Goal: Task Accomplishment & Management: Manage account settings

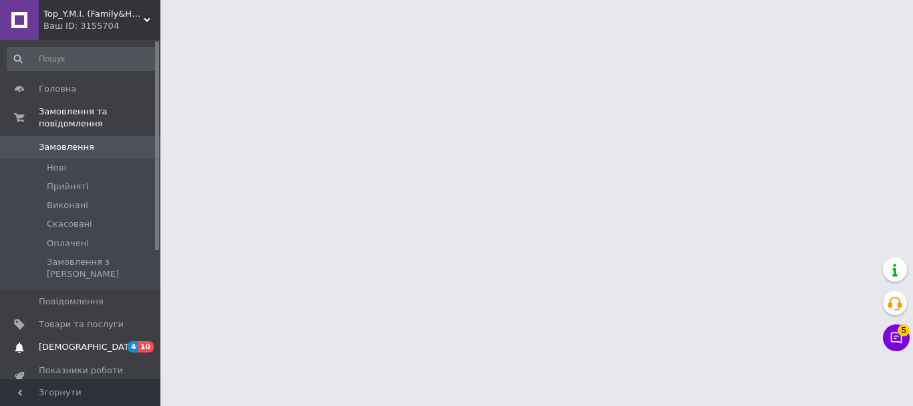
click at [68, 341] on span "[DEMOGRAPHIC_DATA]" at bounding box center [88, 347] width 99 height 12
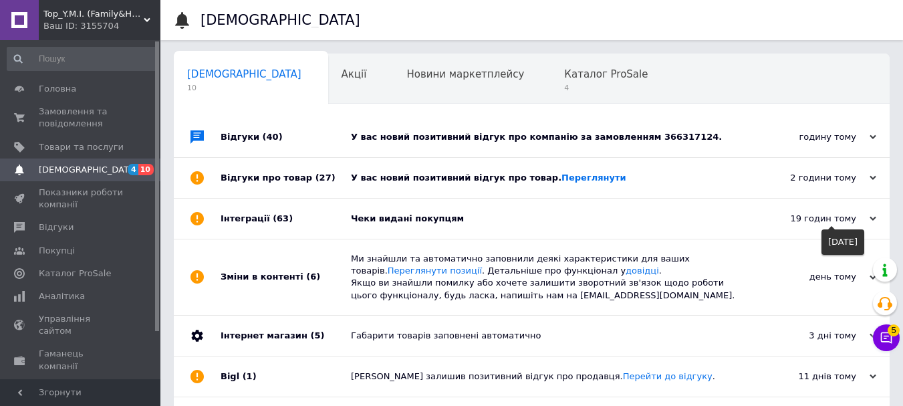
click at [856, 220] on div "19 годин тому" at bounding box center [809, 218] width 134 height 12
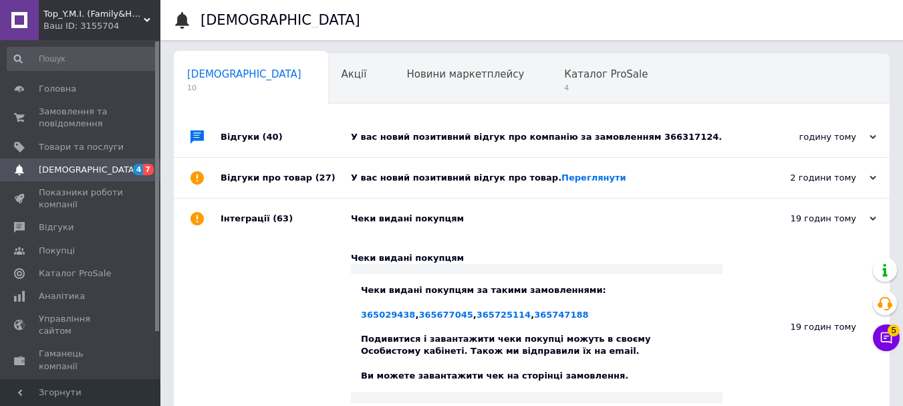
click at [856, 187] on div "2 години тому [DATE]" at bounding box center [815, 178] width 147 height 40
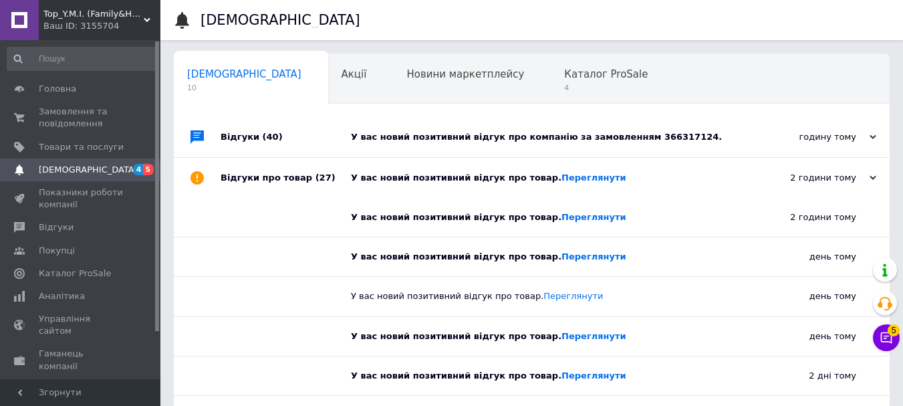
click at [860, 141] on div "годину тому" at bounding box center [809, 137] width 134 height 12
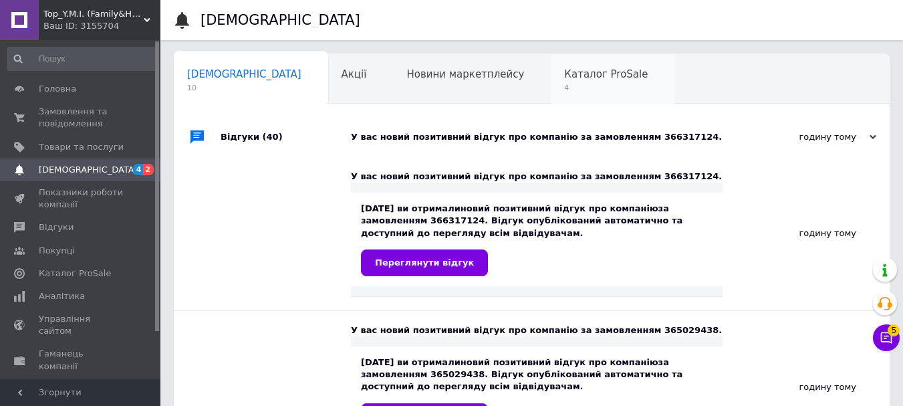
click at [564, 90] on span "4" at bounding box center [606, 88] width 84 height 10
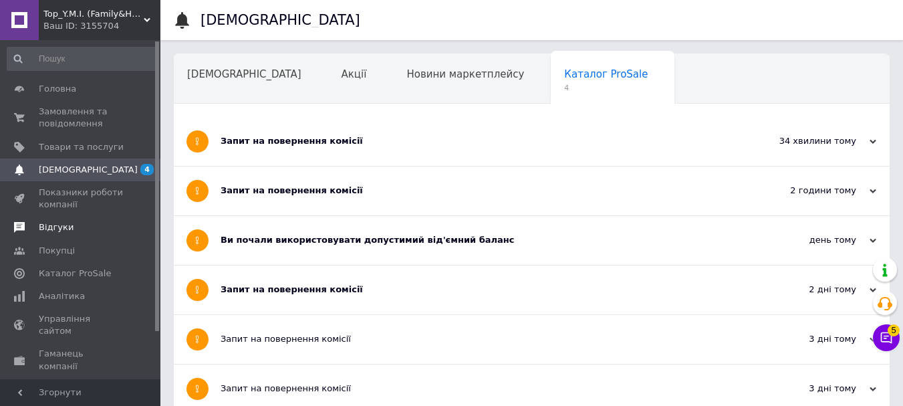
click at [63, 220] on link "Відгуки" at bounding box center [82, 227] width 164 height 23
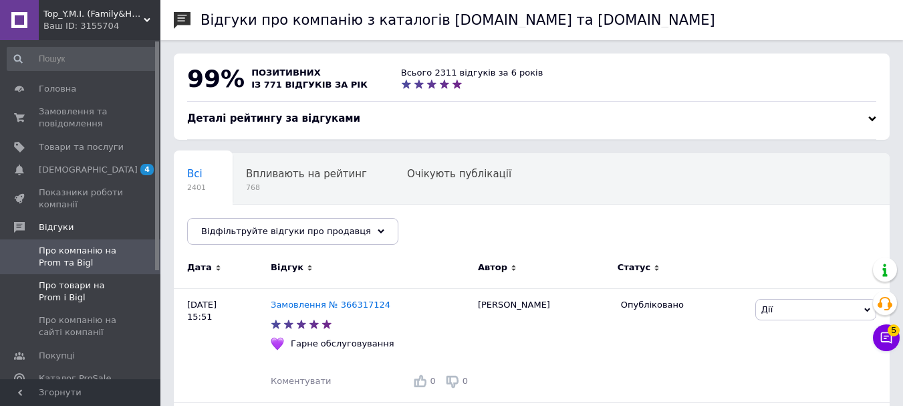
click at [76, 283] on span "Про товари на Prom і Bigl" at bounding box center [81, 291] width 85 height 24
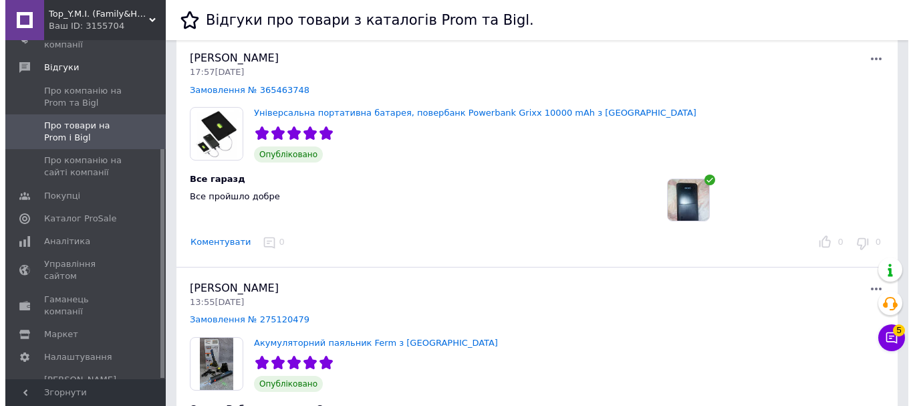
scroll to position [267, 0]
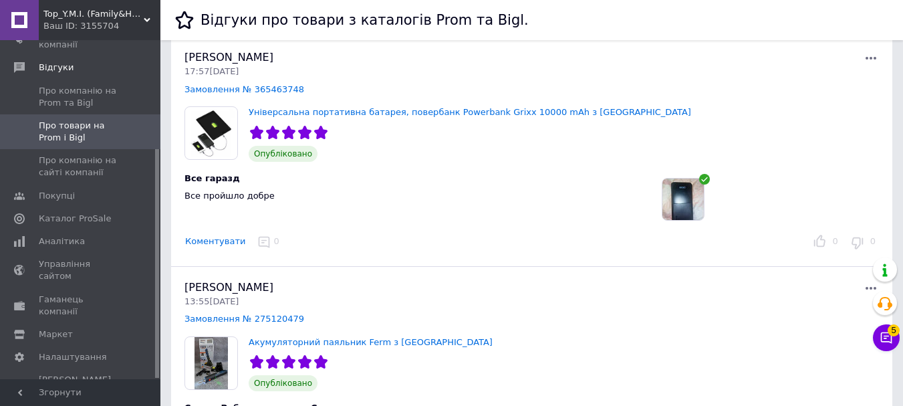
click at [690, 204] on img at bounding box center [682, 198] width 41 height 41
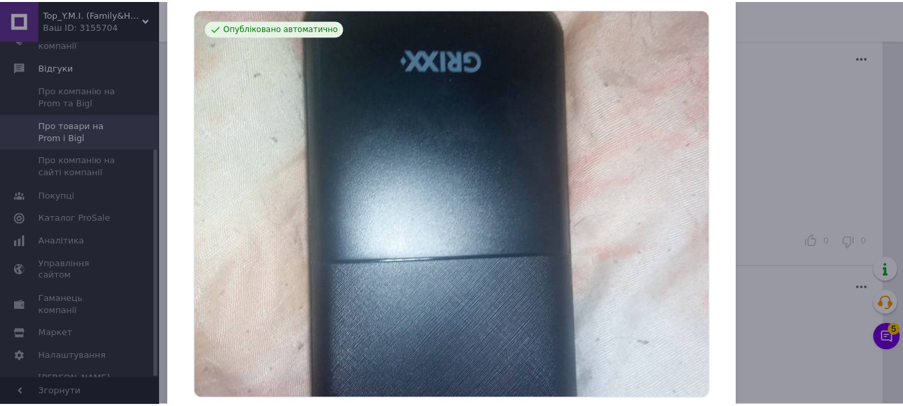
scroll to position [0, 0]
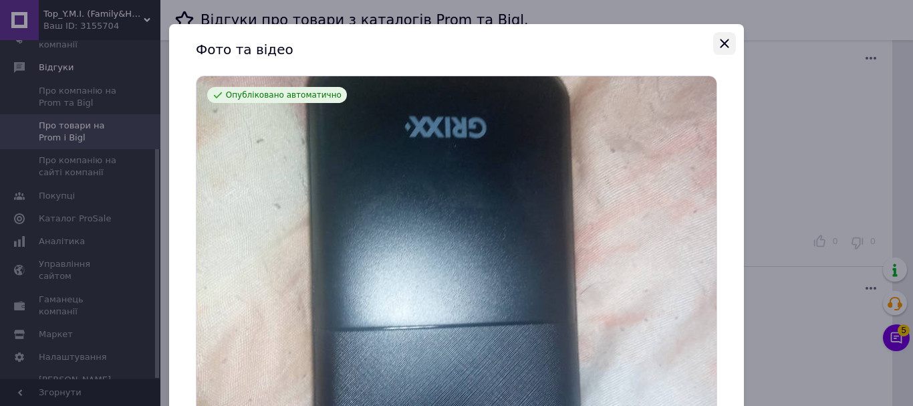
click at [722, 42] on icon "Закрыть" at bounding box center [724, 43] width 9 height 9
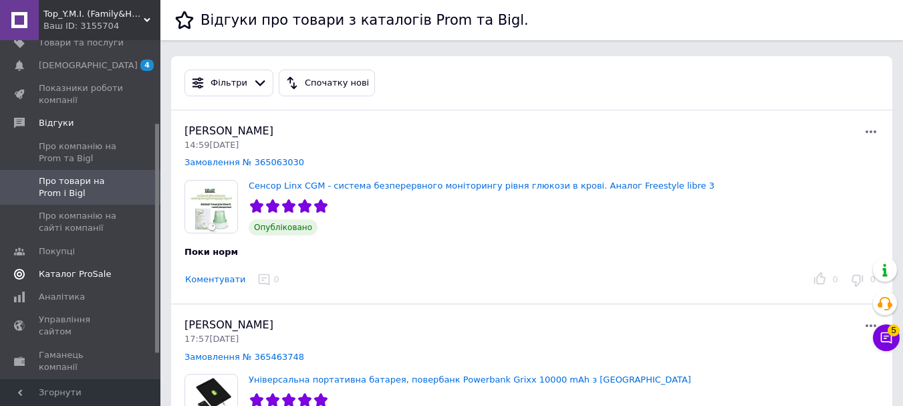
scroll to position [134, 0]
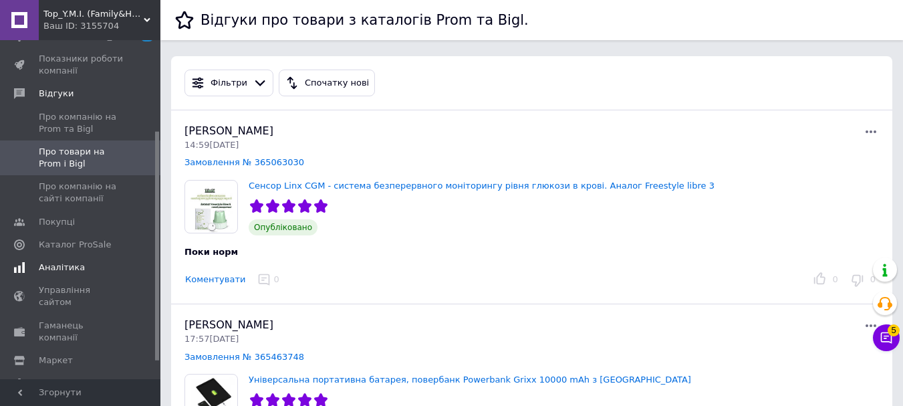
click at [73, 264] on span "Аналітика" at bounding box center [62, 267] width 46 height 12
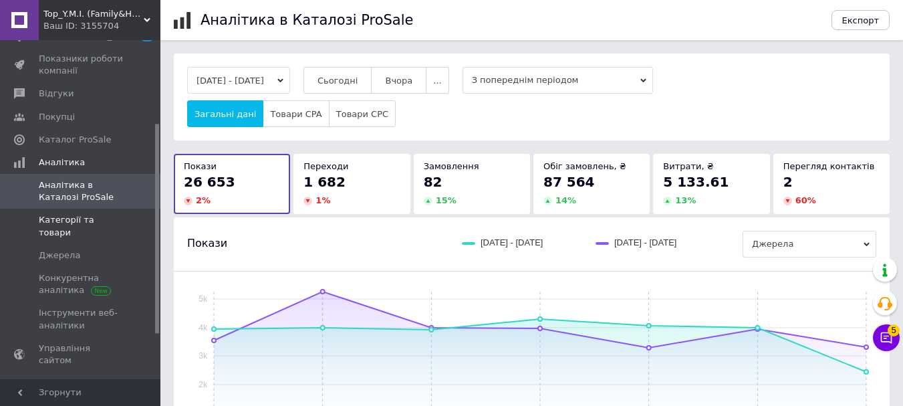
click at [82, 215] on span "Категорії та товари" at bounding box center [81, 226] width 85 height 24
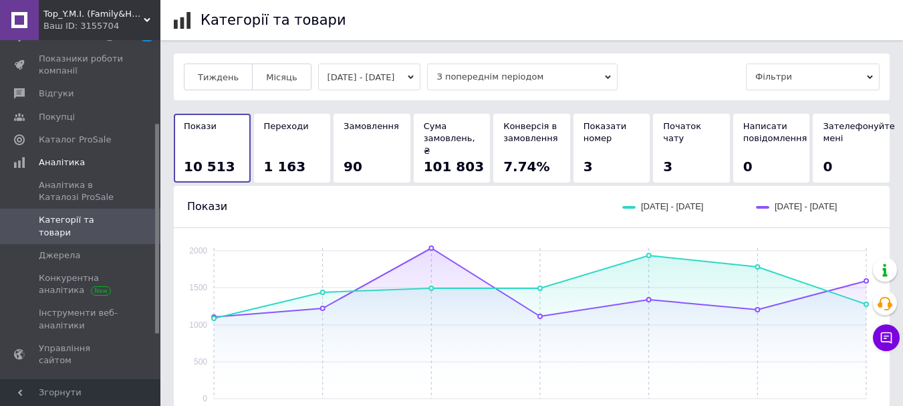
click at [421, 72] on button "[DATE] - [DATE]" at bounding box center [369, 76] width 103 height 27
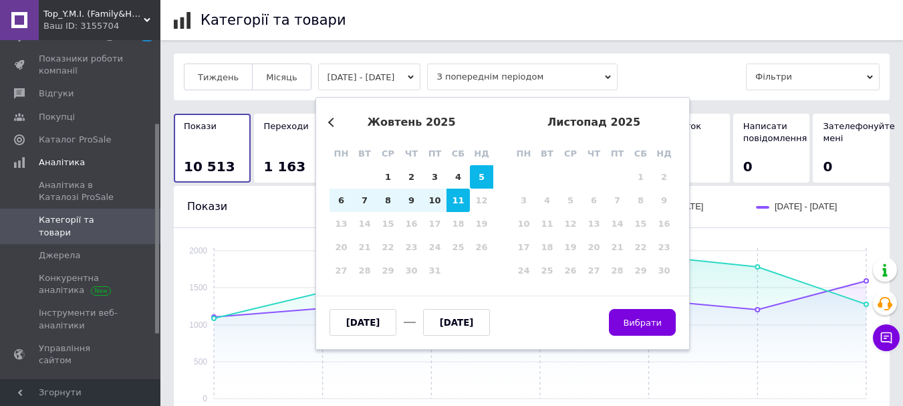
click at [333, 122] on button "Previous Month" at bounding box center [332, 122] width 9 height 9
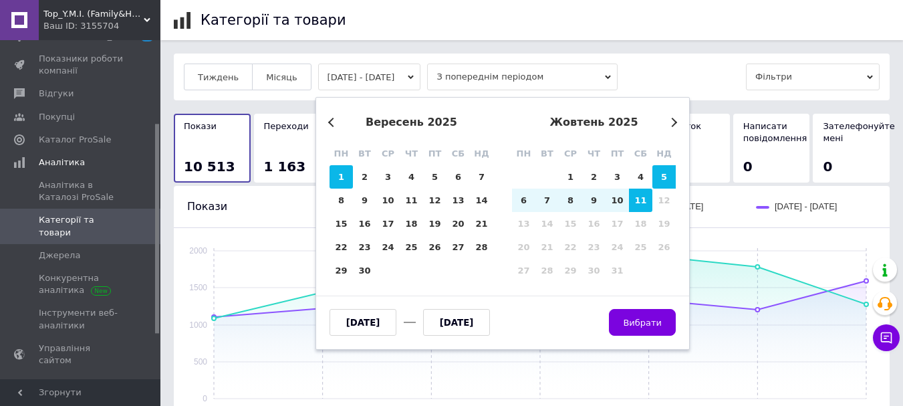
click at [345, 174] on div "1" at bounding box center [340, 176] width 23 height 23
type input "[DATE]"
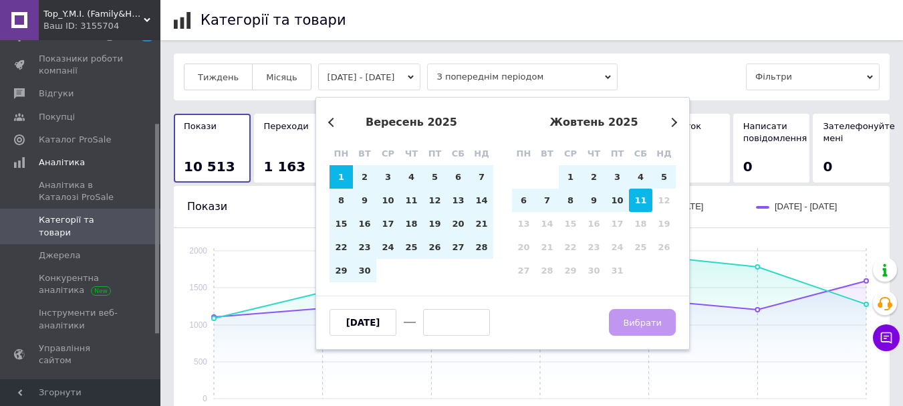
click at [635, 199] on div "11" at bounding box center [640, 199] width 23 height 23
type input "[DATE]"
click at [658, 319] on span "Вибрати" at bounding box center [642, 322] width 39 height 10
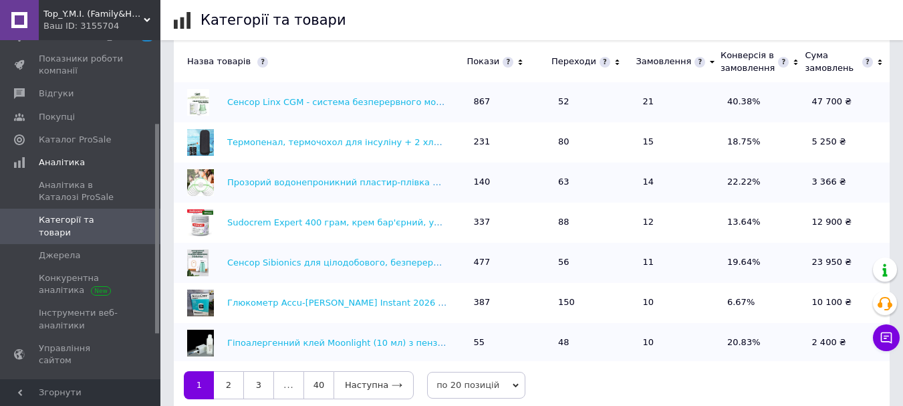
scroll to position [468, 0]
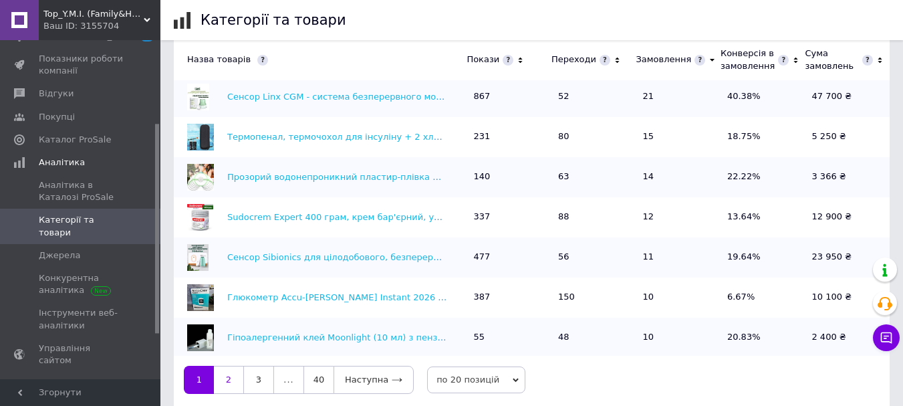
click at [225, 374] on link "2" at bounding box center [228, 380] width 29 height 28
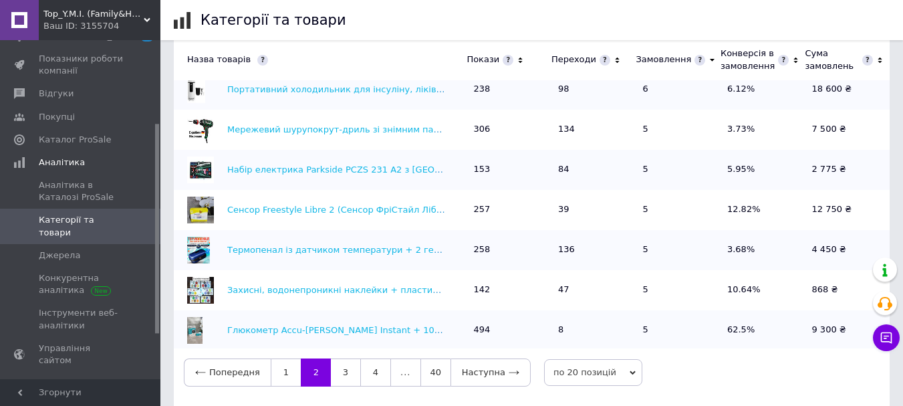
scroll to position [480, 0]
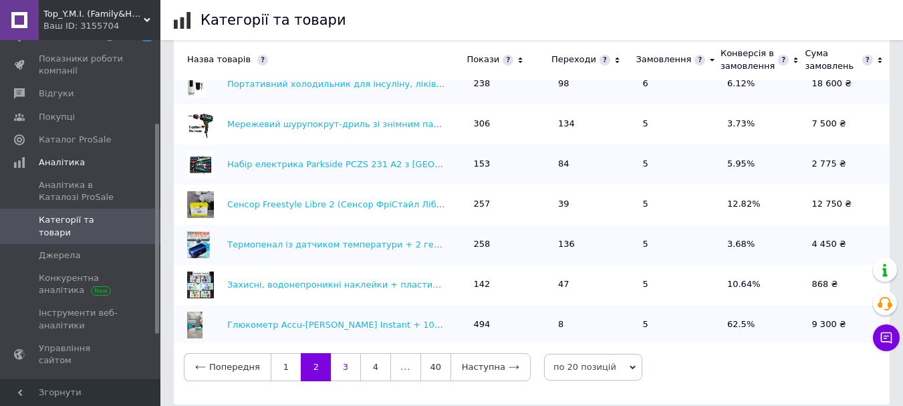
click at [346, 354] on link "3" at bounding box center [345, 367] width 29 height 28
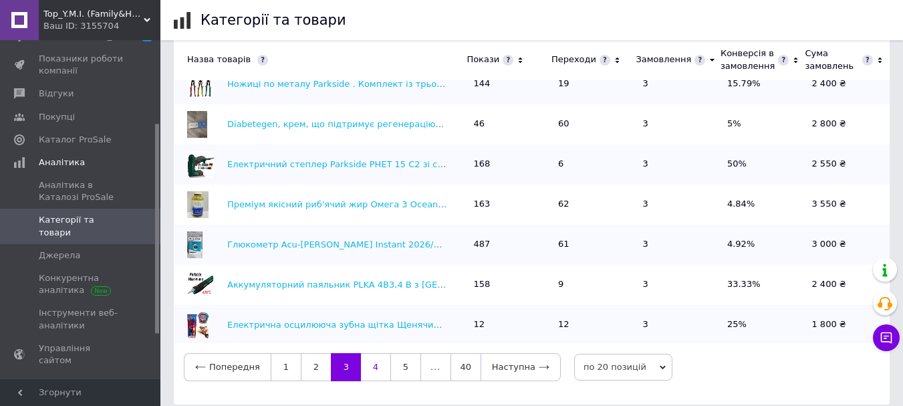
click at [372, 359] on link "4" at bounding box center [375, 367] width 29 height 28
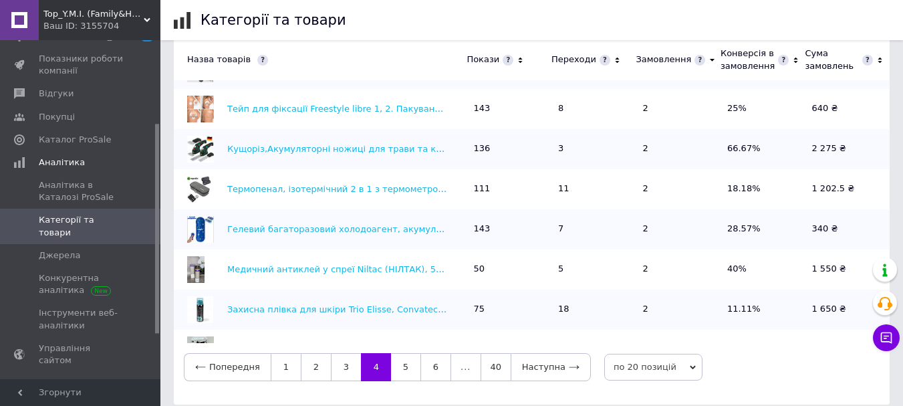
scroll to position [0, 0]
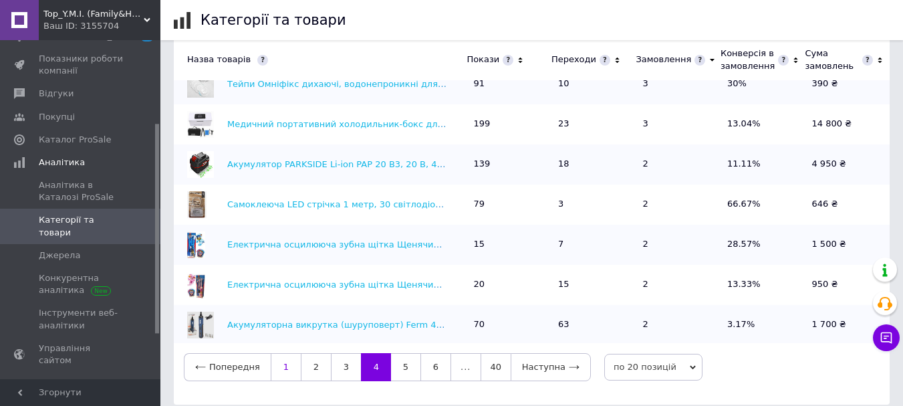
click at [281, 355] on link "1" at bounding box center [286, 367] width 30 height 28
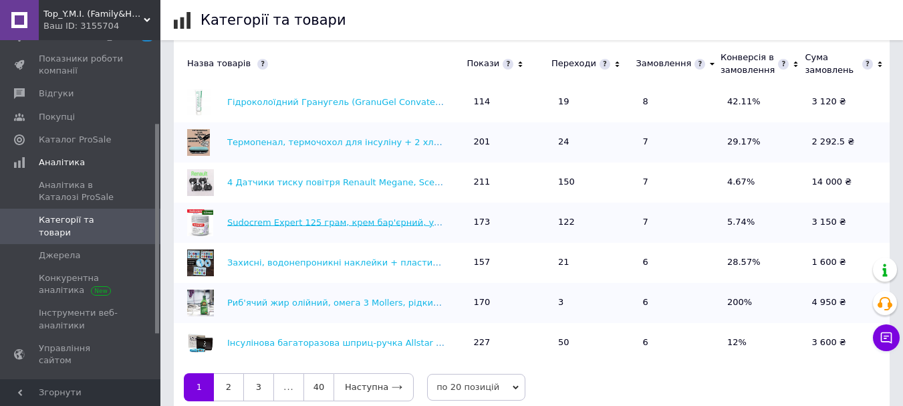
scroll to position [480, 0]
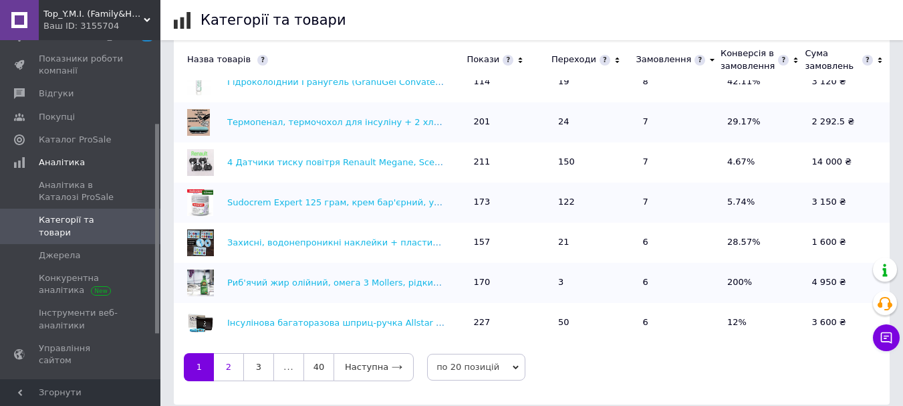
click at [236, 356] on link "2" at bounding box center [228, 367] width 29 height 28
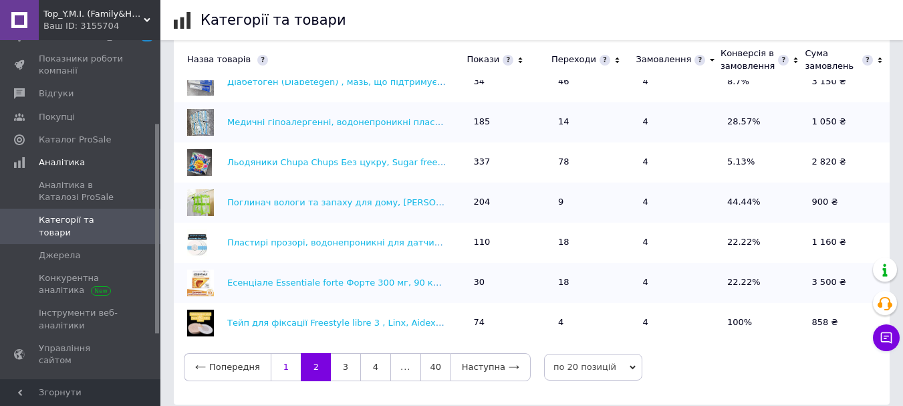
click at [285, 356] on link "1" at bounding box center [286, 367] width 30 height 28
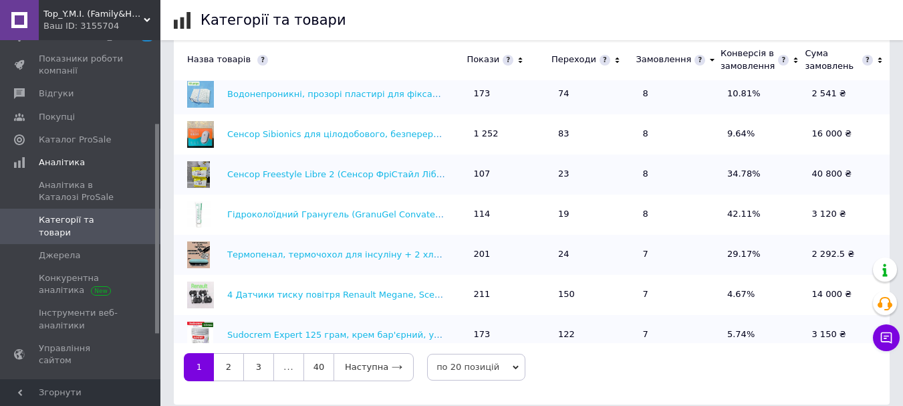
scroll to position [390, 0]
click at [229, 356] on link "2" at bounding box center [228, 367] width 29 height 28
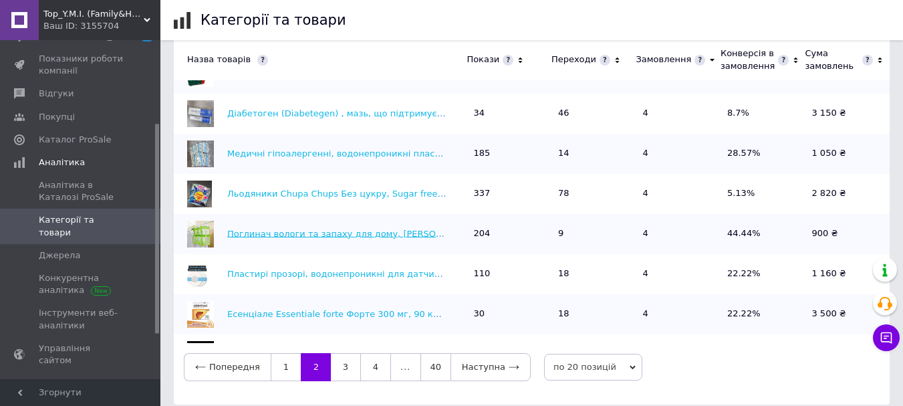
scroll to position [523, 0]
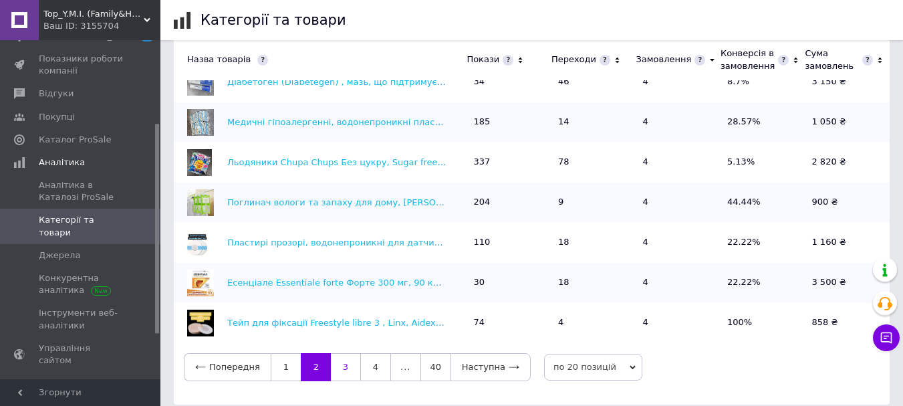
click at [339, 353] on link "3" at bounding box center [345, 367] width 29 height 28
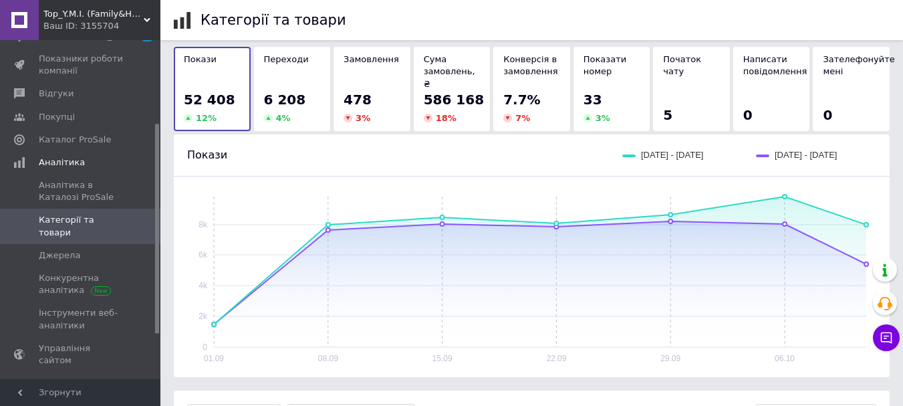
scroll to position [0, 0]
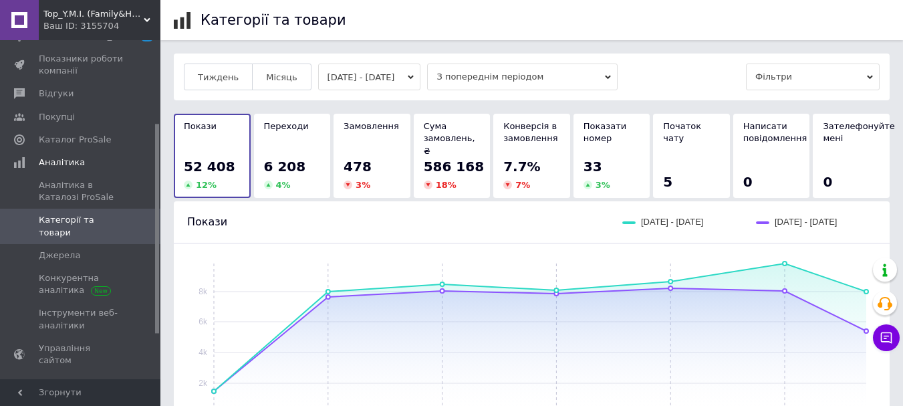
click at [349, 76] on button "[DATE] - [DATE]" at bounding box center [369, 76] width 103 height 27
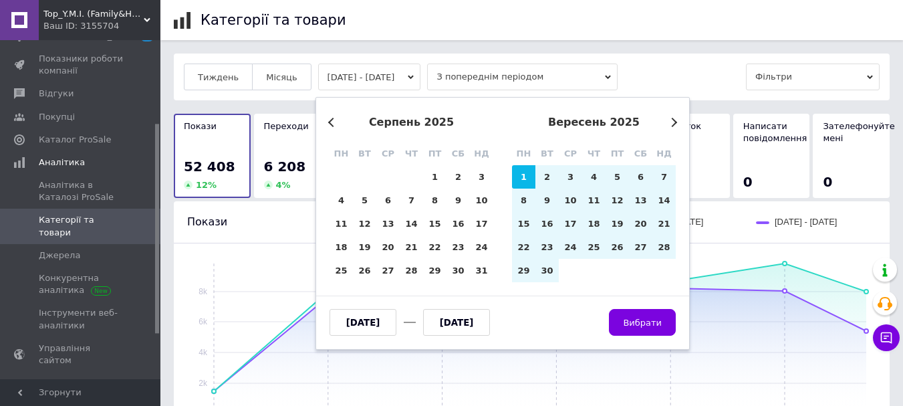
click at [332, 121] on button "Previous Month" at bounding box center [332, 122] width 9 height 9
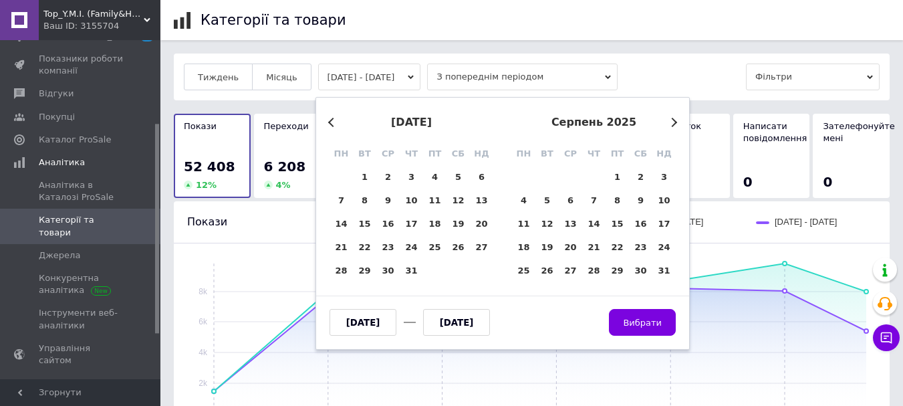
click at [332, 121] on button "Previous Month" at bounding box center [332, 122] width 9 height 9
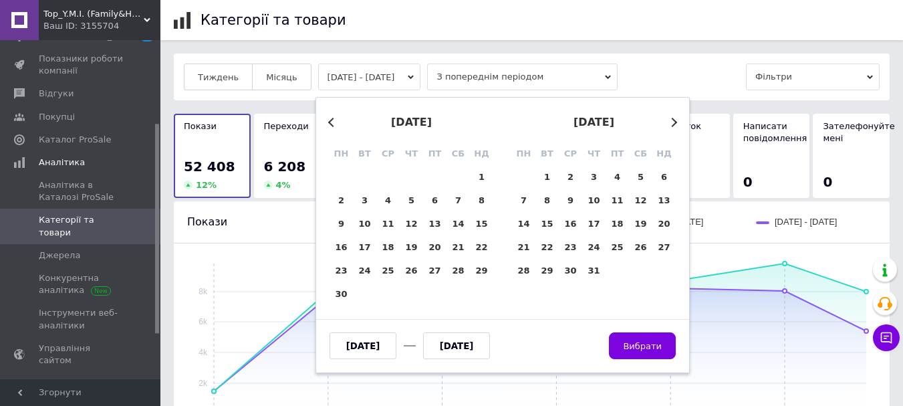
click at [332, 121] on button "Previous Month" at bounding box center [332, 122] width 9 height 9
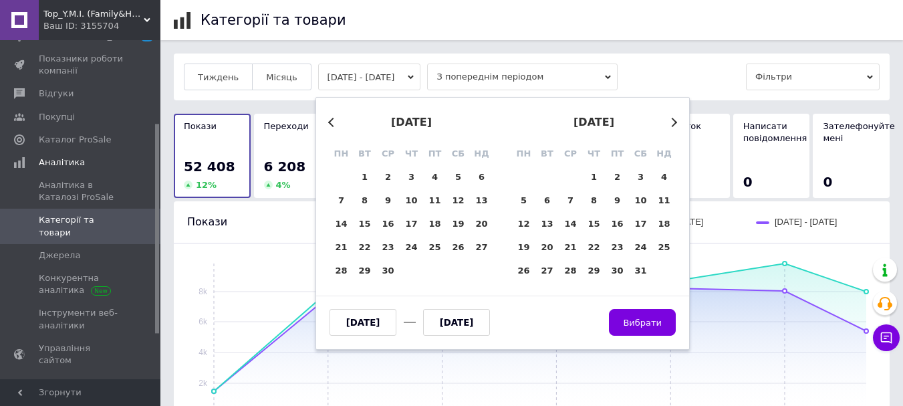
click at [332, 121] on button "Previous Month" at bounding box center [332, 122] width 9 height 9
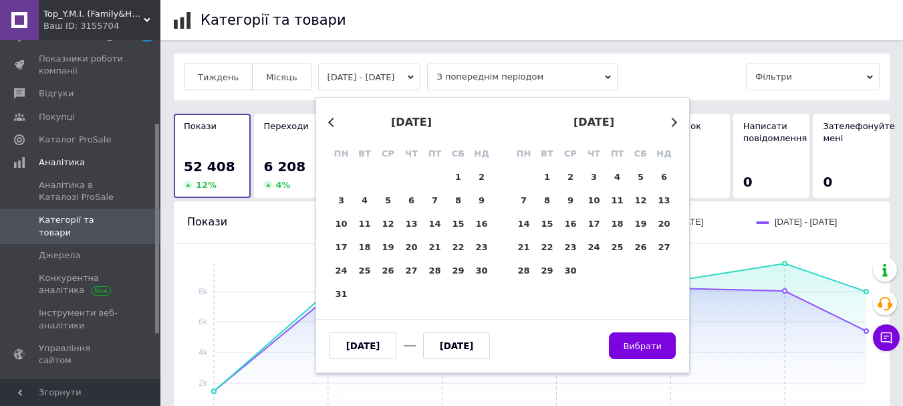
click at [332, 121] on button "Previous Month" at bounding box center [332, 122] width 9 height 9
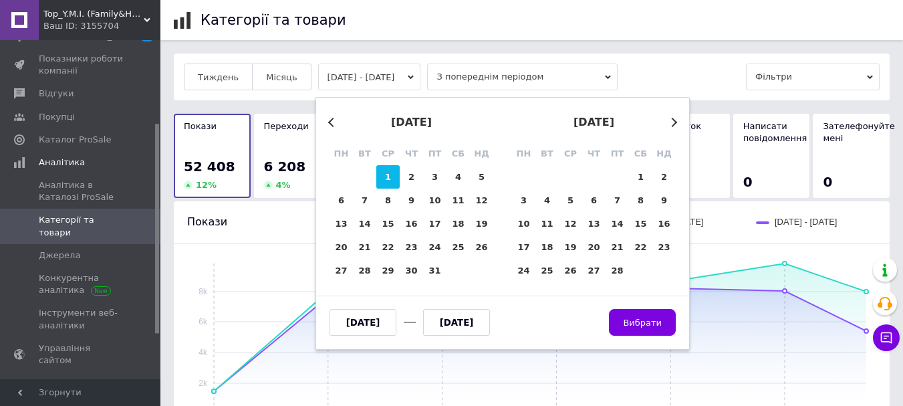
click at [385, 170] on div "1" at bounding box center [387, 176] width 23 height 23
type input "[DATE]"
click at [674, 119] on button "Next Month" at bounding box center [672, 122] width 9 height 9
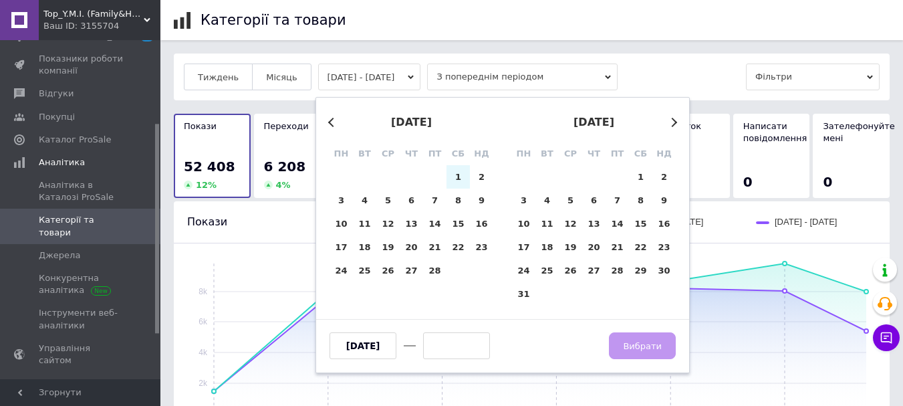
click at [674, 119] on button "Next Month" at bounding box center [672, 122] width 9 height 9
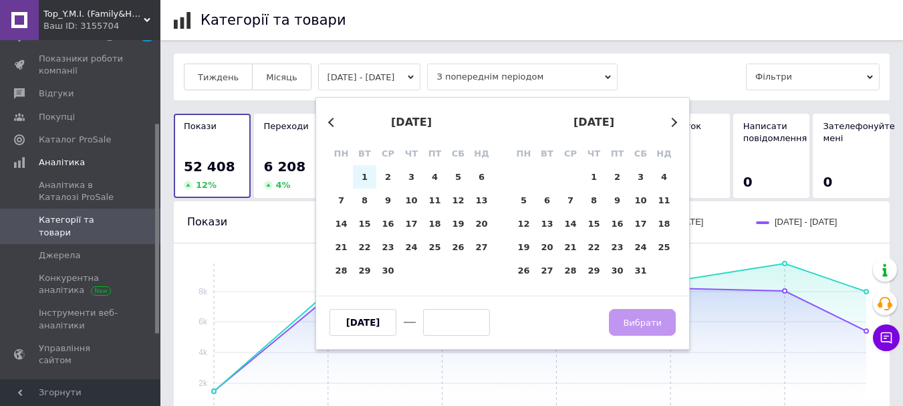
click at [674, 119] on button "Next Month" at bounding box center [672, 122] width 9 height 9
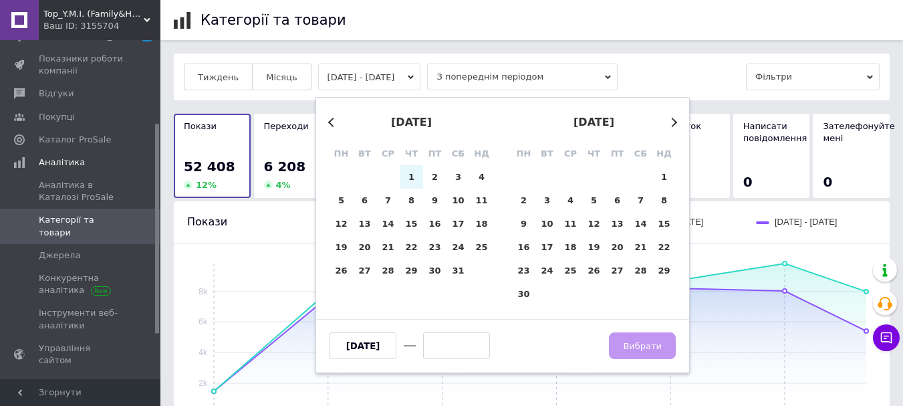
click at [674, 119] on button "Next Month" at bounding box center [672, 122] width 9 height 9
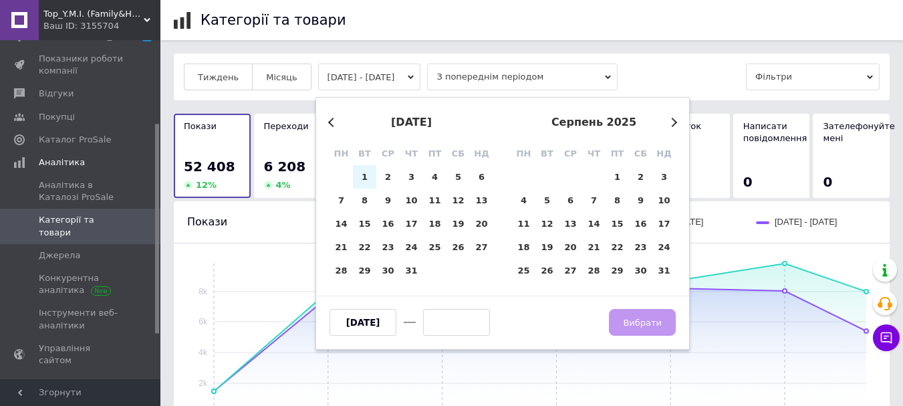
click at [674, 119] on button "Next Month" at bounding box center [672, 122] width 9 height 9
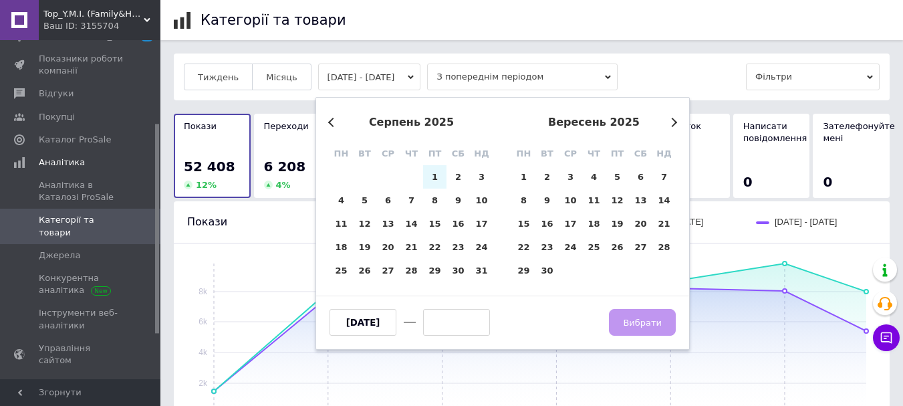
click at [674, 120] on button "Next Month" at bounding box center [672, 122] width 9 height 9
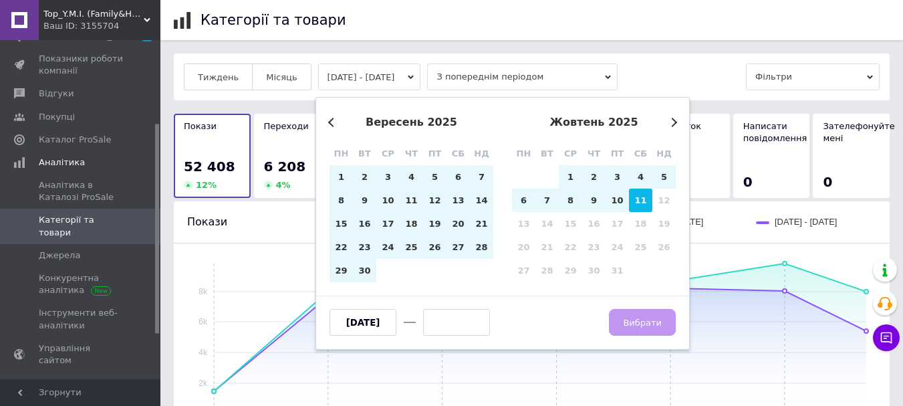
click at [635, 196] on div "11" at bounding box center [640, 199] width 23 height 23
type input "[DATE]"
click at [635, 321] on span "Вибрати" at bounding box center [642, 322] width 39 height 10
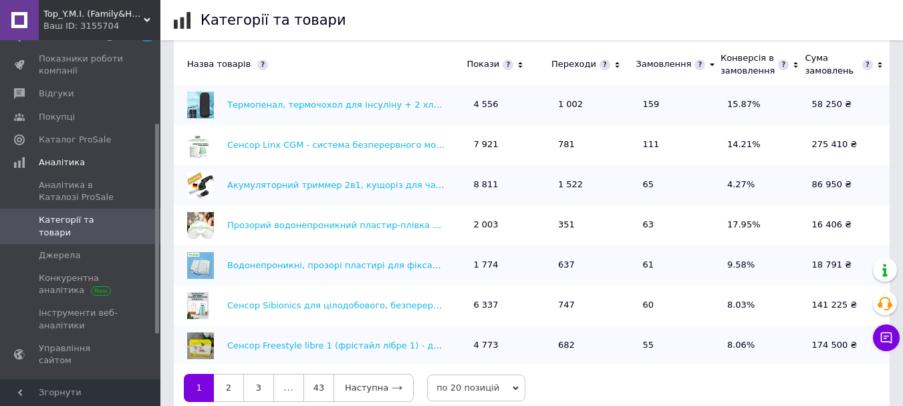
scroll to position [480, 0]
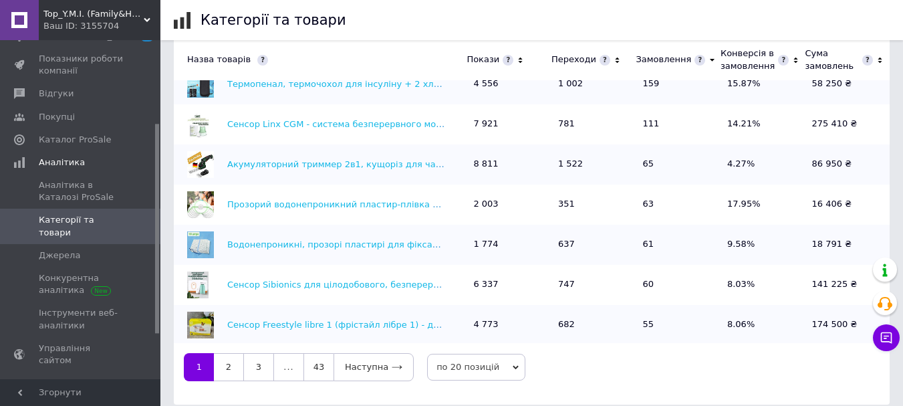
click at [189, 354] on link "1" at bounding box center [199, 367] width 30 height 28
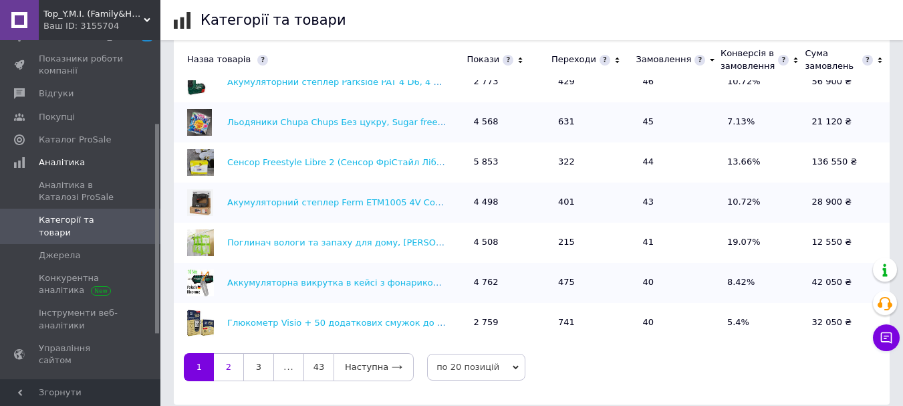
click at [229, 358] on link "2" at bounding box center [228, 367] width 29 height 28
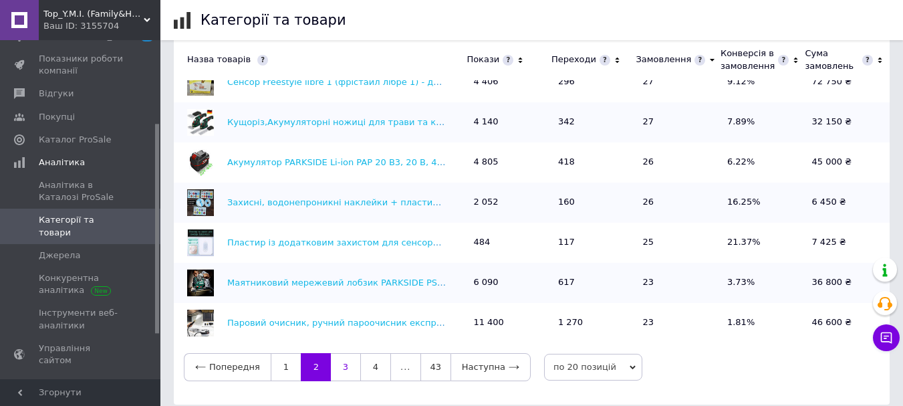
click at [342, 356] on link "3" at bounding box center [345, 367] width 29 height 28
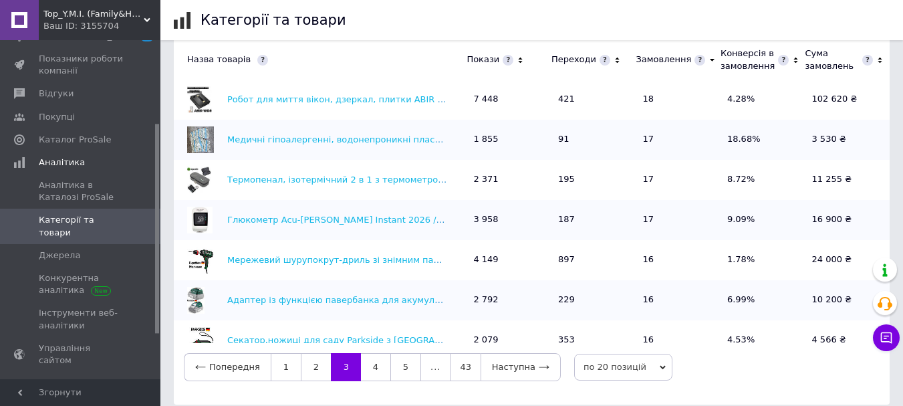
scroll to position [523, 0]
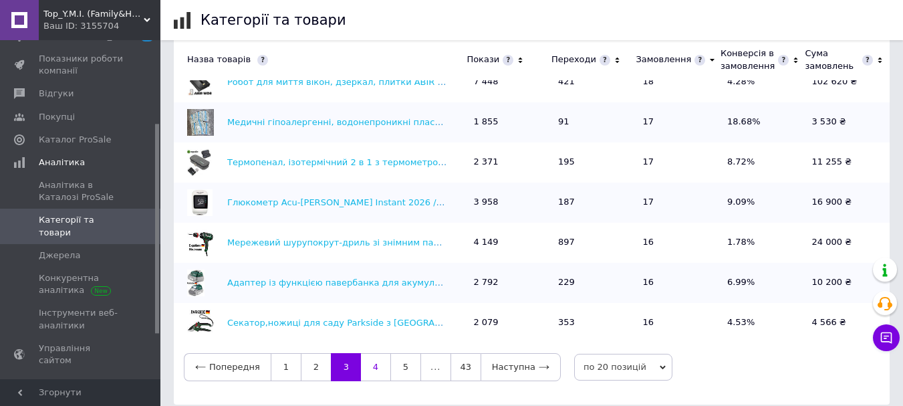
click at [370, 358] on link "4" at bounding box center [375, 367] width 29 height 28
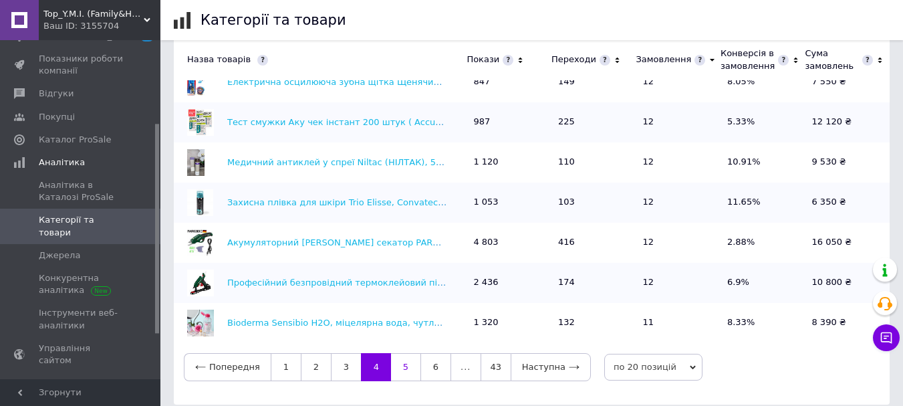
click at [402, 356] on link "5" at bounding box center [405, 367] width 29 height 28
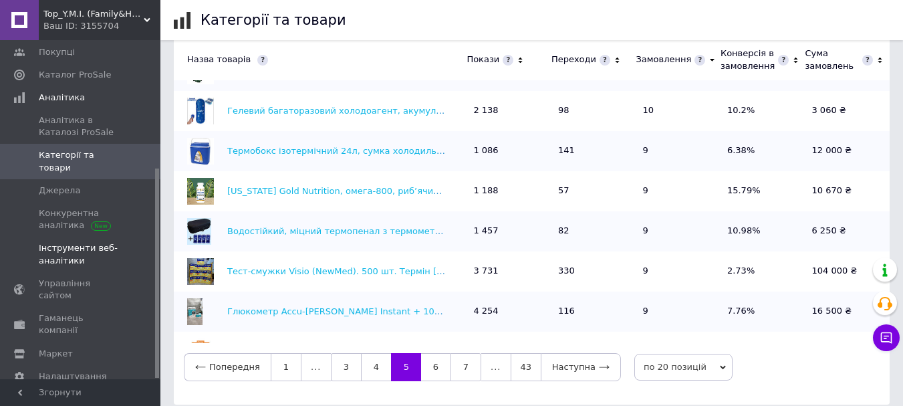
scroll to position [206, 0]
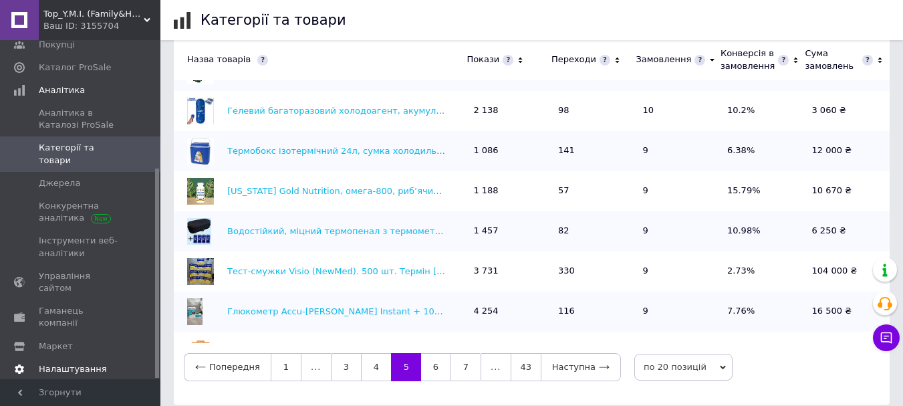
click at [78, 363] on span "Налаштування" at bounding box center [73, 369] width 68 height 12
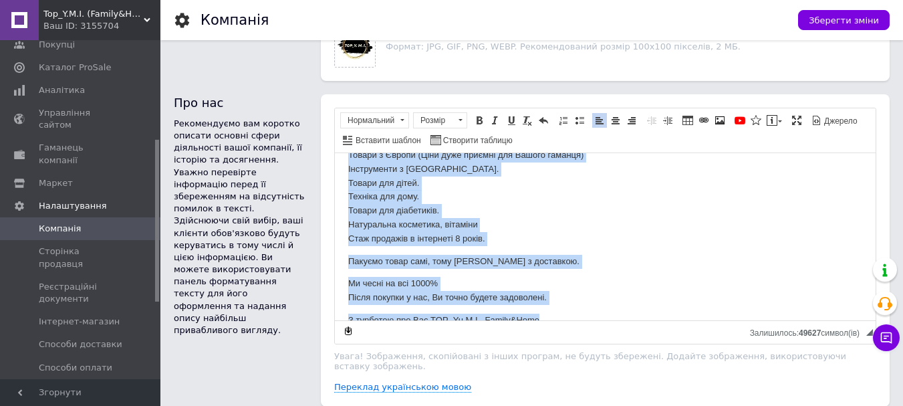
scroll to position [39, 0]
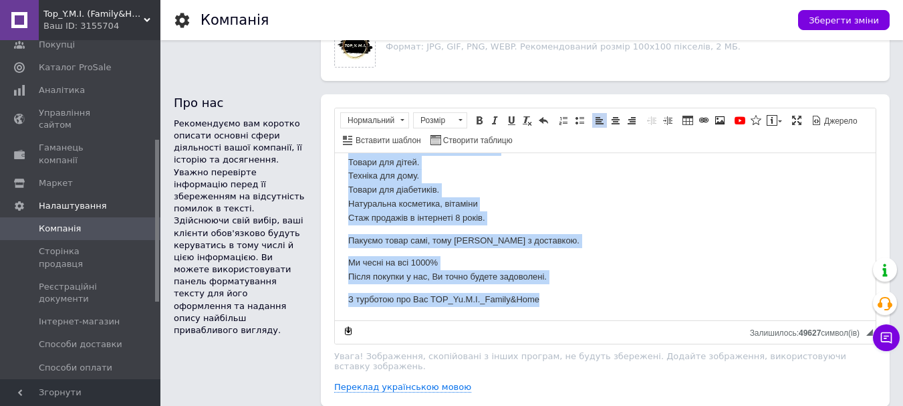
drag, startPoint x: 343, startPoint y: 172, endPoint x: 578, endPoint y: 317, distance: 276.3
click at [578, 317] on html "Товари з Європи (Ціни дуже приємні для Вашого гаманця) Інструменти з [GEOGRAPHI…" at bounding box center [605, 217] width 541 height 206
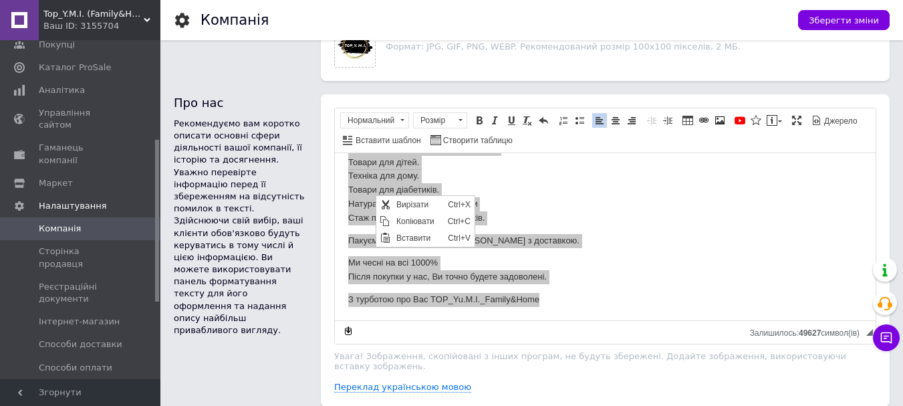
scroll to position [0, 0]
click at [417, 218] on span "Копіювати" at bounding box center [418, 220] width 51 height 16
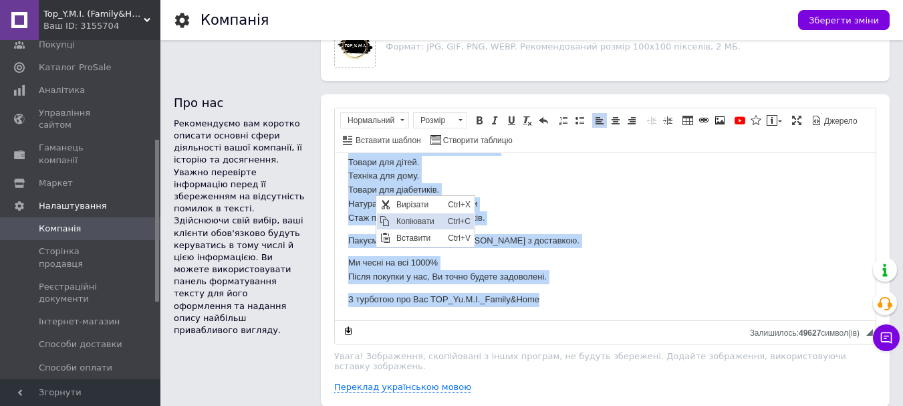
copy body "Товари з Європи (Ціни дуже приємні для Вашого гаманця) Інструменти з [GEOGRAPHI…"
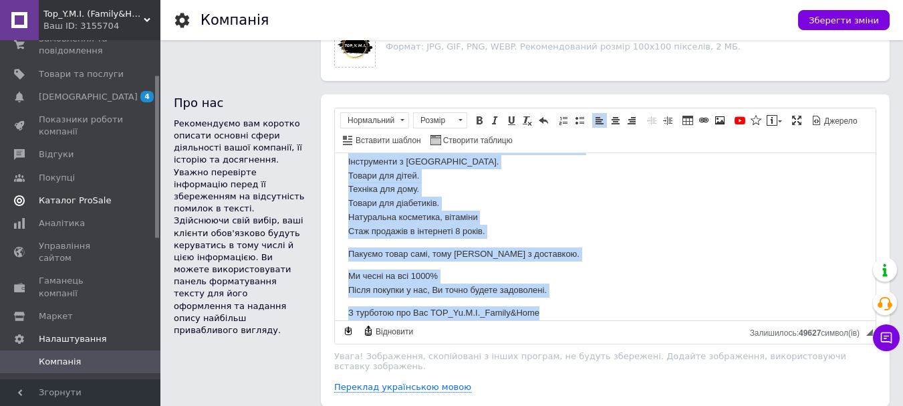
scroll to position [72, 0]
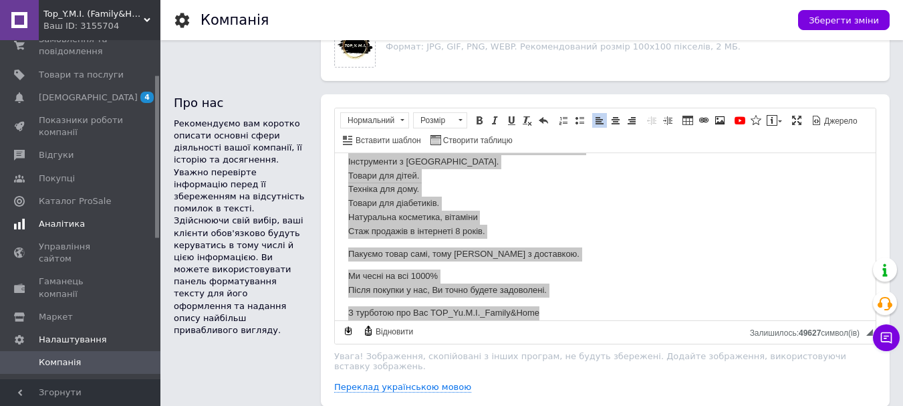
click at [68, 219] on span "Аналітика" at bounding box center [62, 224] width 46 height 12
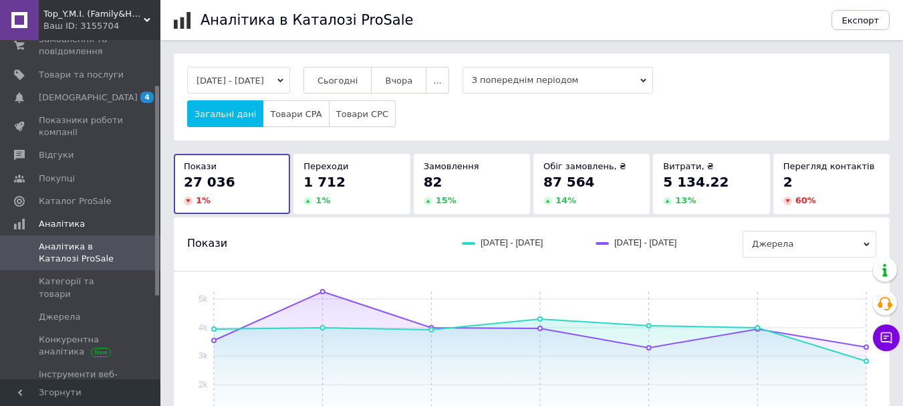
click at [251, 80] on button "[DATE] - [DATE]" at bounding box center [238, 80] width 103 height 27
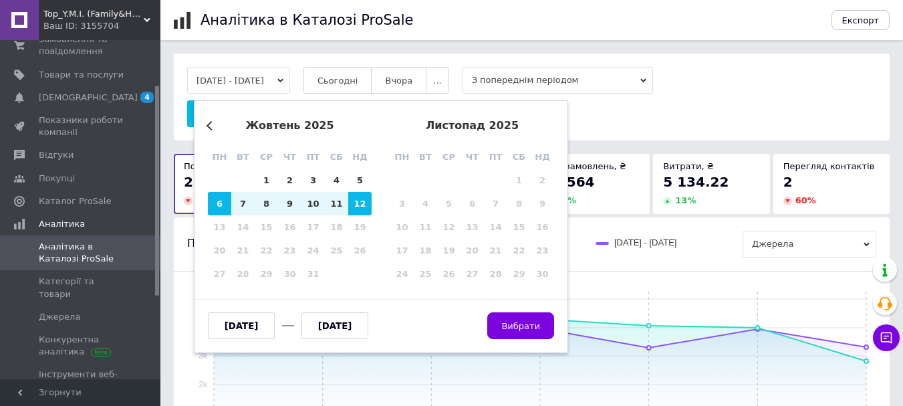
click at [208, 121] on div "жовтень 2025" at bounding box center [290, 126] width 164 height 12
click at [208, 126] on button "Previous Month" at bounding box center [210, 125] width 9 height 9
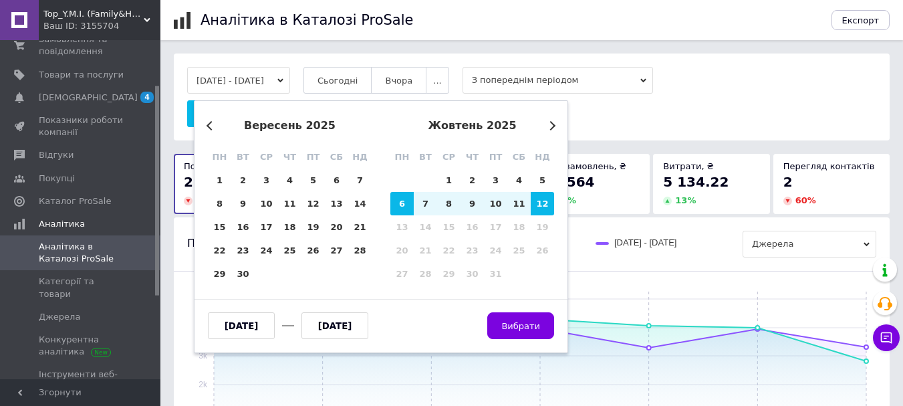
click at [208, 126] on button "Previous Month" at bounding box center [210, 125] width 9 height 9
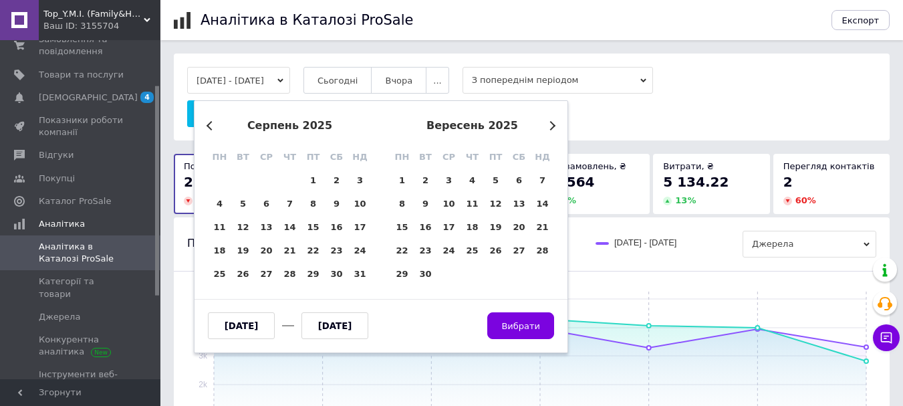
click at [208, 126] on button "Previous Month" at bounding box center [210, 125] width 9 height 9
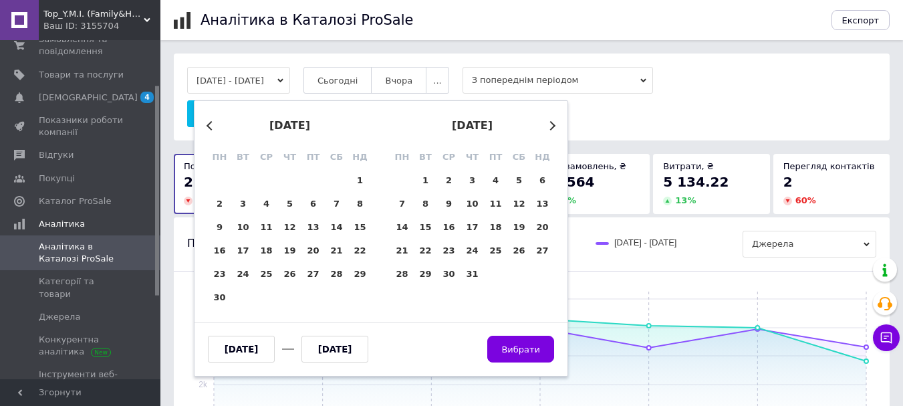
click at [208, 126] on button "Previous Month" at bounding box center [210, 125] width 9 height 9
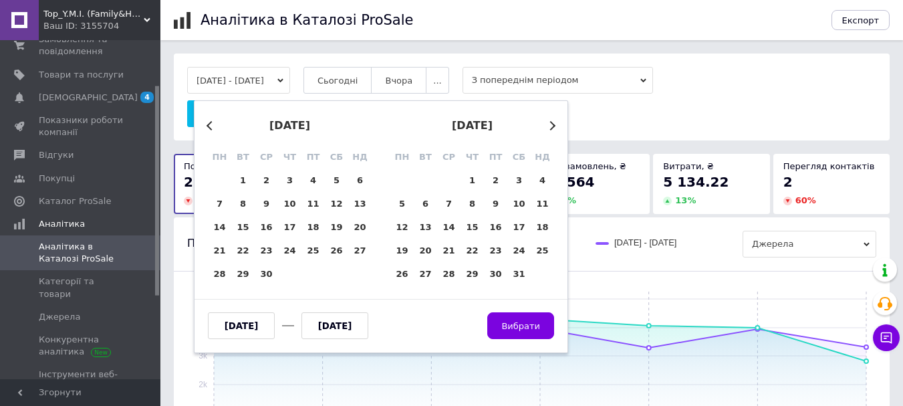
click at [208, 126] on button "Previous Month" at bounding box center [210, 125] width 9 height 9
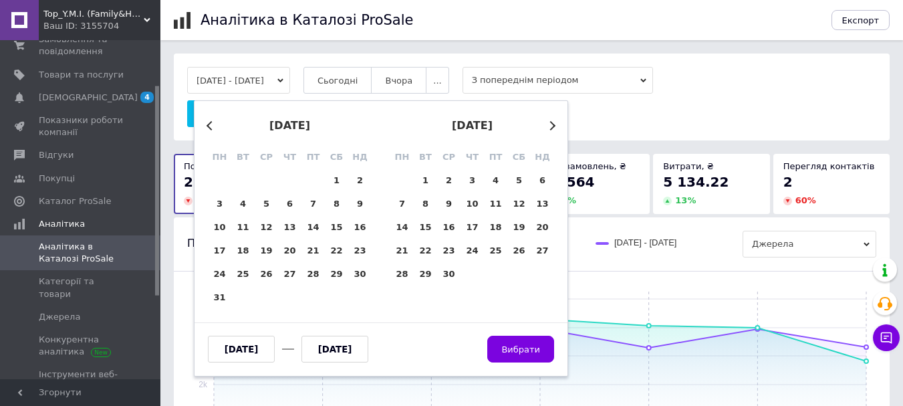
click at [208, 126] on button "Previous Month" at bounding box center [210, 125] width 9 height 9
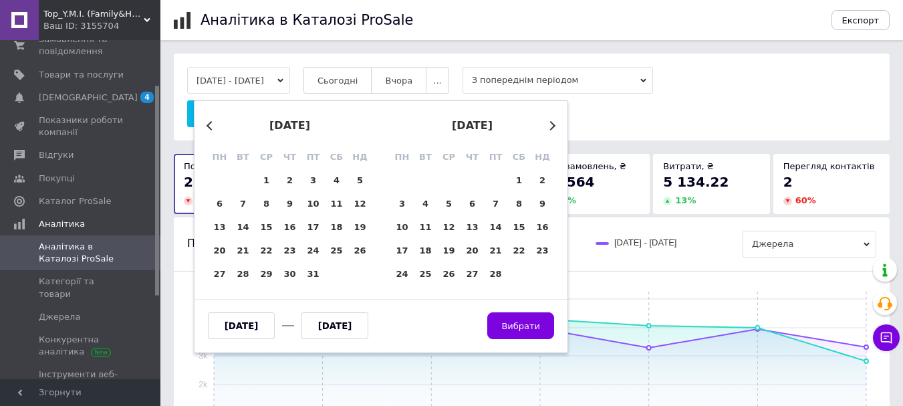
click at [208, 126] on button "Previous Month" at bounding box center [210, 125] width 9 height 9
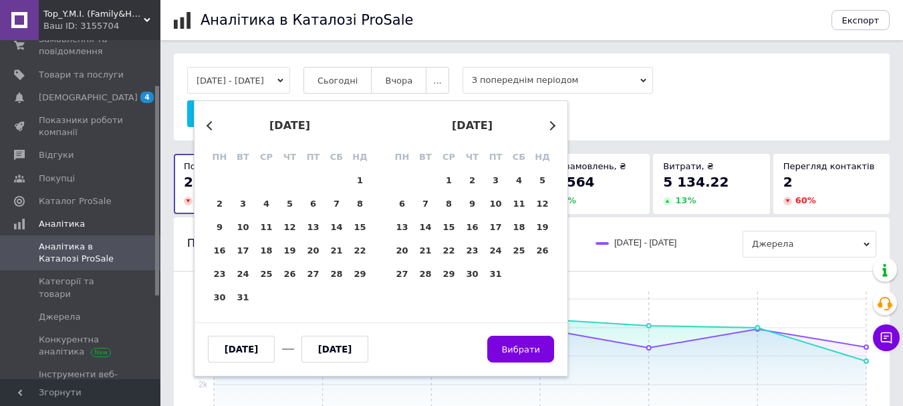
click at [553, 125] on button "Next Month" at bounding box center [550, 125] width 9 height 9
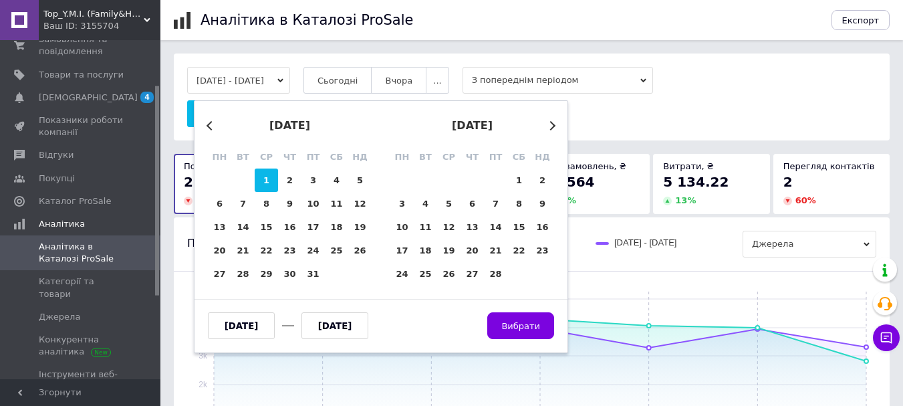
click at [265, 179] on div "1" at bounding box center [266, 179] width 23 height 23
type input "[DATE]"
click at [549, 122] on button "Next Month" at bounding box center [550, 125] width 9 height 9
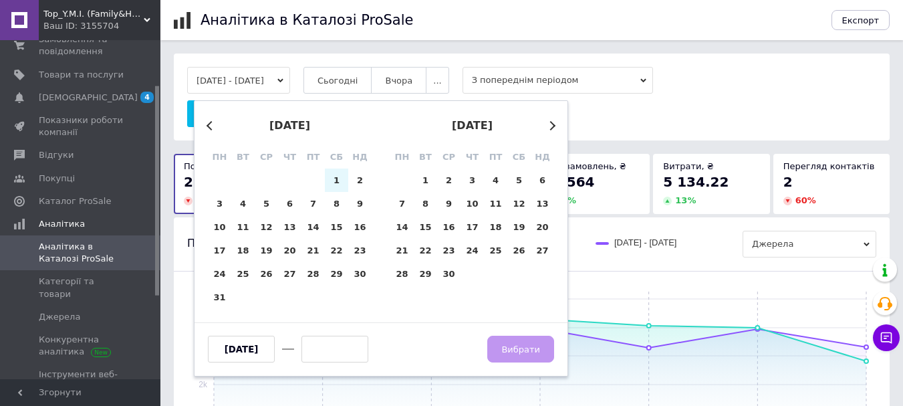
click at [549, 122] on button "Next Month" at bounding box center [550, 125] width 9 height 9
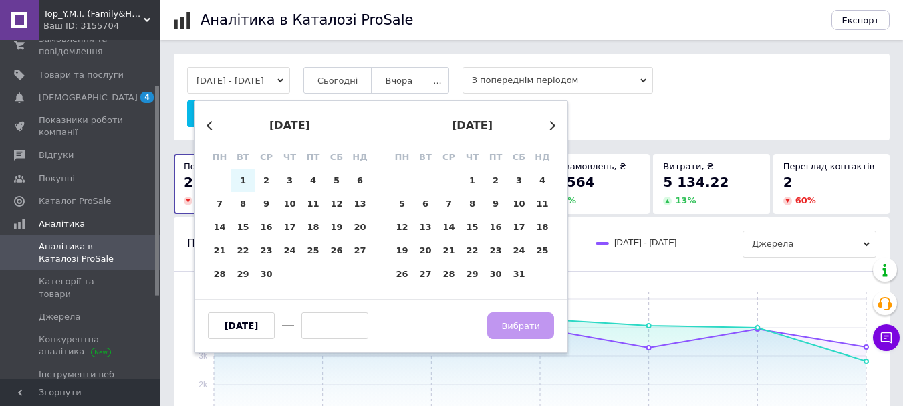
click at [549, 122] on button "Next Month" at bounding box center [550, 125] width 9 height 9
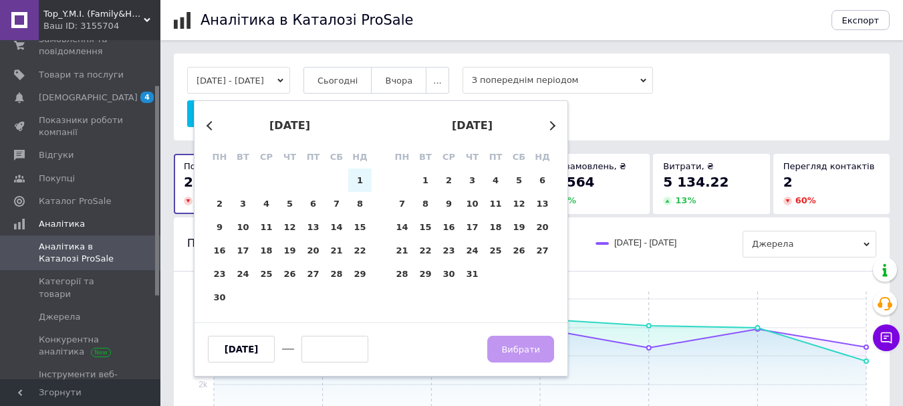
click at [549, 122] on button "Next Month" at bounding box center [550, 125] width 9 height 9
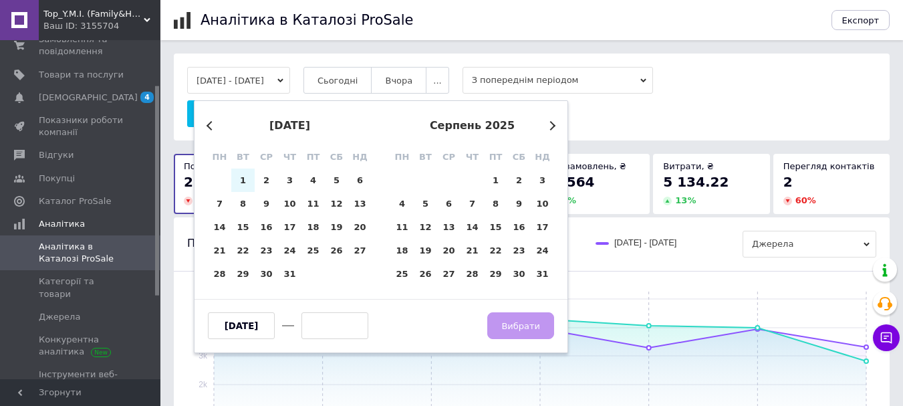
click at [549, 122] on button "Next Month" at bounding box center [550, 125] width 9 height 9
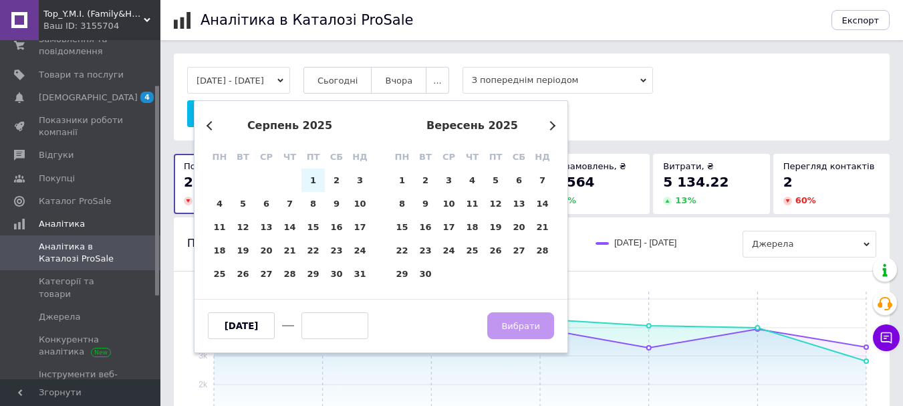
click at [549, 122] on button "Next Month" at bounding box center [550, 125] width 9 height 9
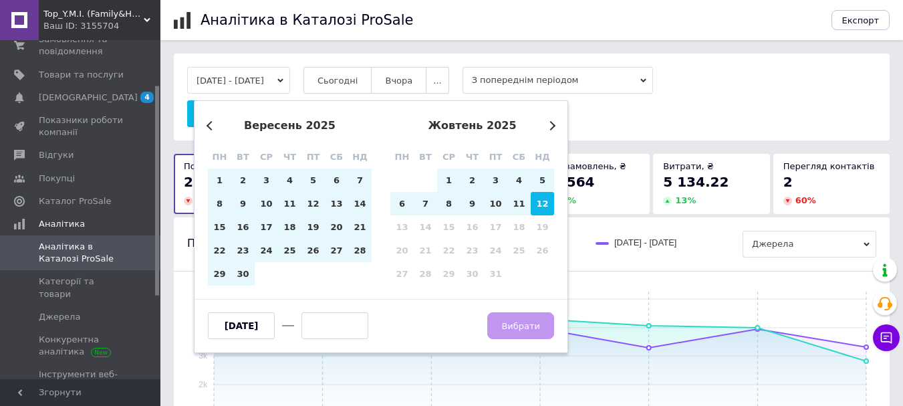
click at [541, 202] on div "12" at bounding box center [542, 203] width 23 height 23
type input "[DATE]"
click at [528, 327] on span "Вибрати" at bounding box center [520, 326] width 39 height 10
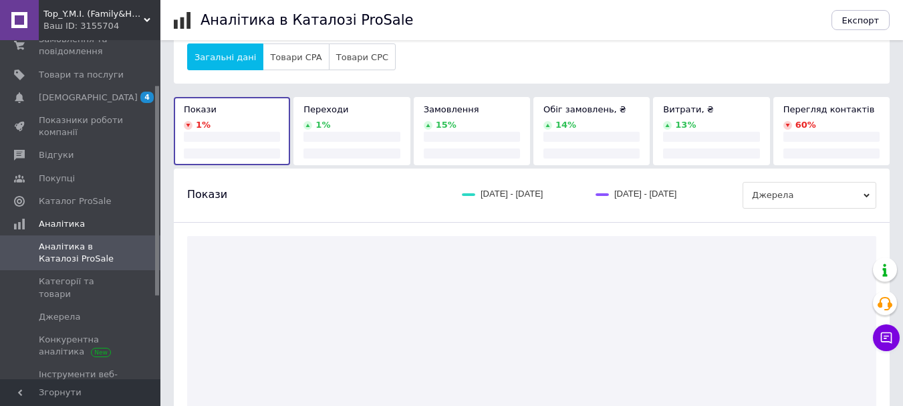
scroll to position [134, 0]
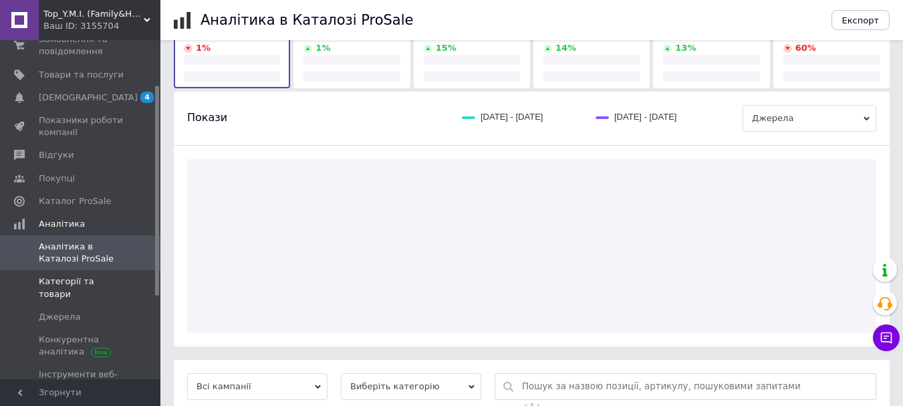
click at [76, 279] on span "Категорії та товари" at bounding box center [81, 287] width 85 height 24
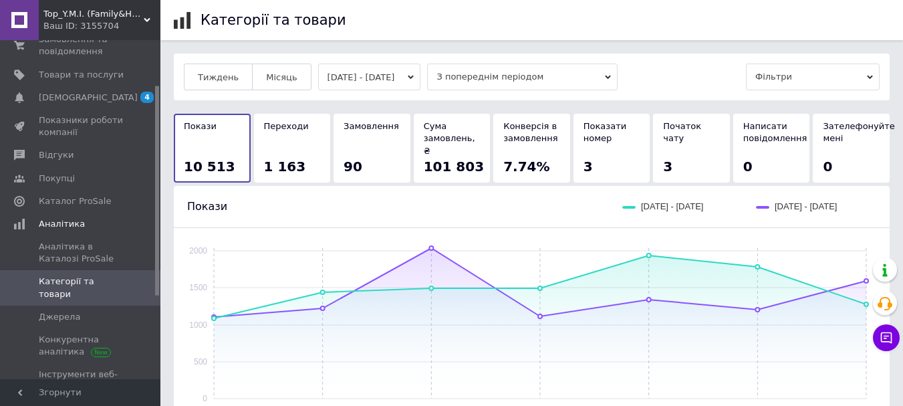
click at [385, 72] on button "[DATE] - [DATE]" at bounding box center [369, 76] width 103 height 27
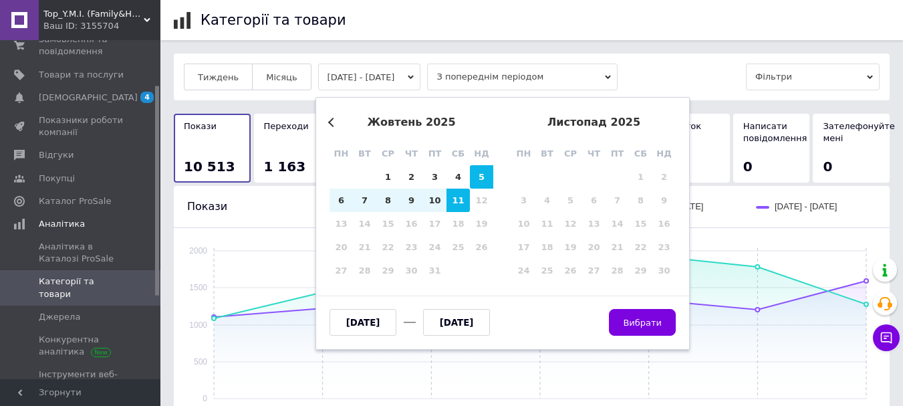
click at [330, 122] on button "Previous Month" at bounding box center [332, 122] width 9 height 9
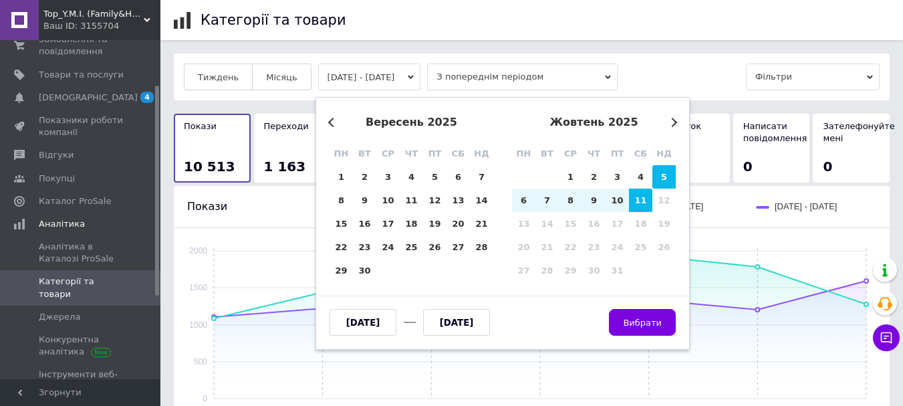
click at [330, 122] on button "Previous Month" at bounding box center [332, 122] width 9 height 9
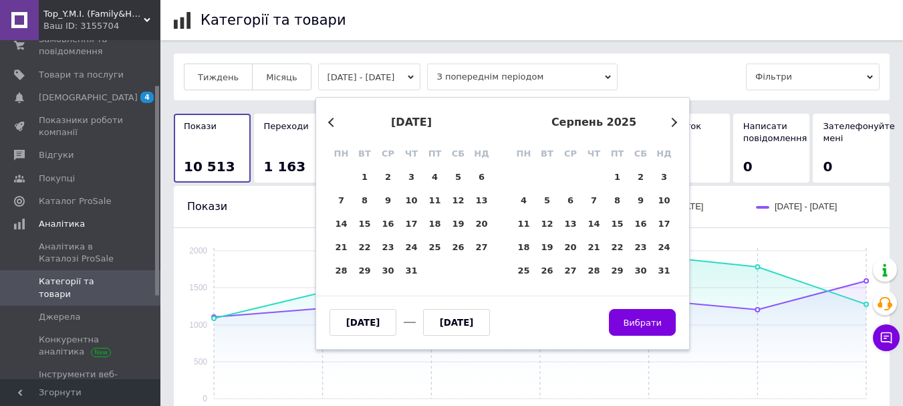
click at [330, 122] on button "Previous Month" at bounding box center [332, 122] width 9 height 9
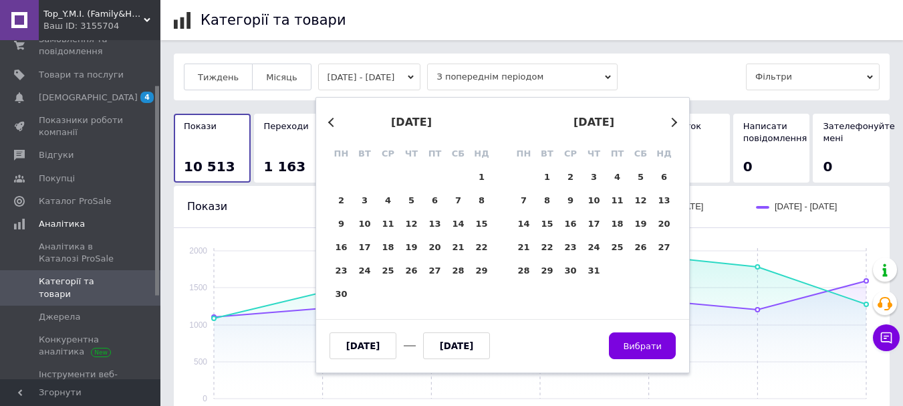
click at [330, 122] on button "Previous Month" at bounding box center [332, 122] width 9 height 9
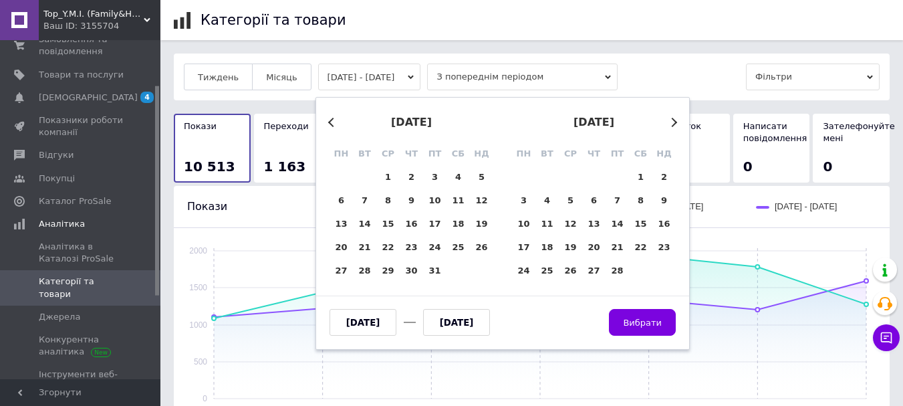
click at [330, 122] on button "Previous Month" at bounding box center [332, 122] width 9 height 9
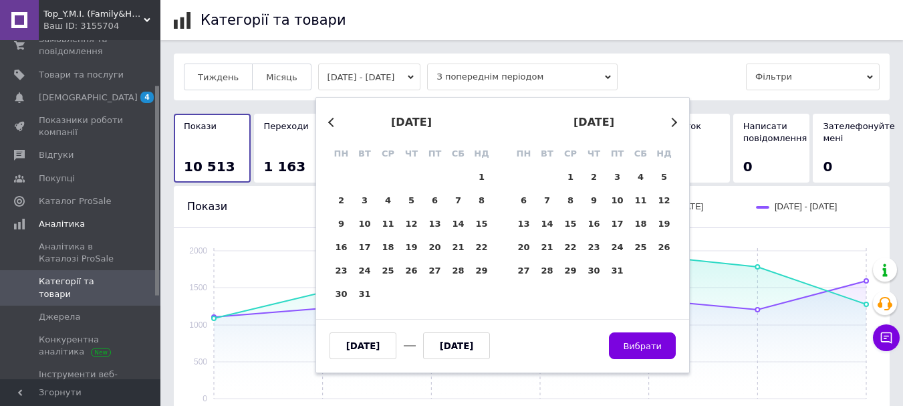
click at [675, 124] on button "Next Month" at bounding box center [672, 122] width 9 height 9
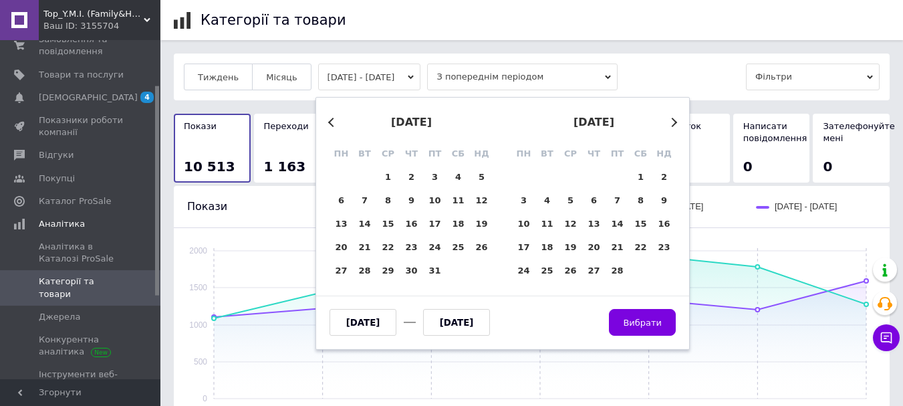
click at [388, 180] on div "1" at bounding box center [387, 176] width 23 height 23
type input "[DATE]"
click at [674, 125] on button "Next Month" at bounding box center [672, 122] width 9 height 9
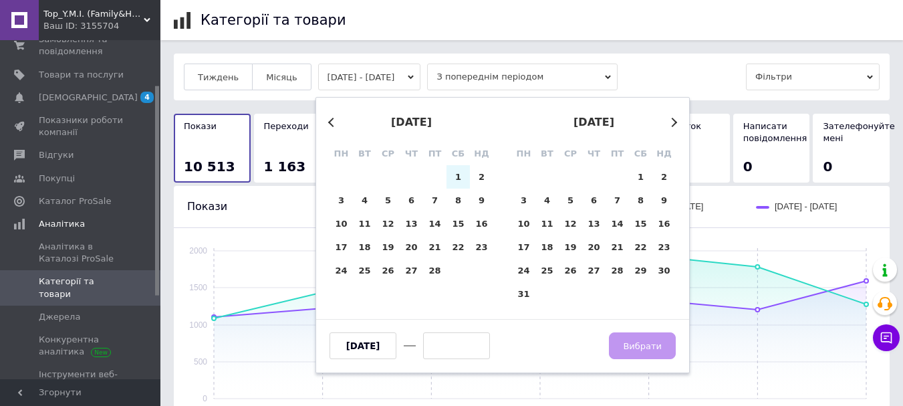
click at [674, 125] on button "Next Month" at bounding box center [672, 122] width 9 height 9
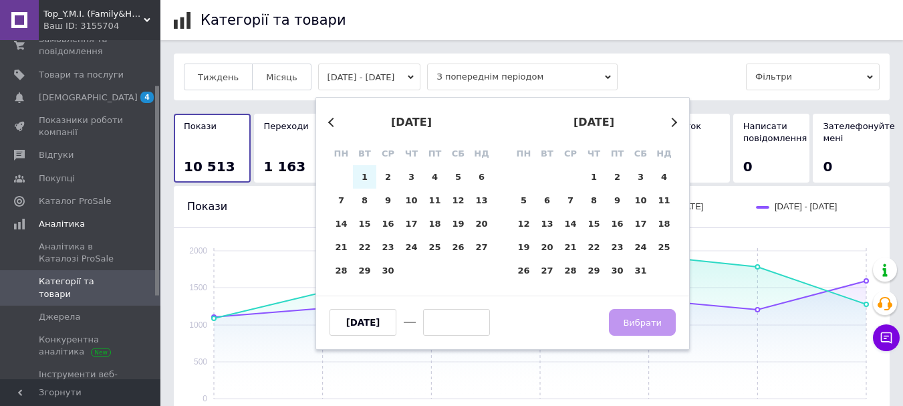
click at [674, 125] on button "Next Month" at bounding box center [672, 122] width 9 height 9
click at [675, 124] on button "Next Month" at bounding box center [672, 122] width 9 height 9
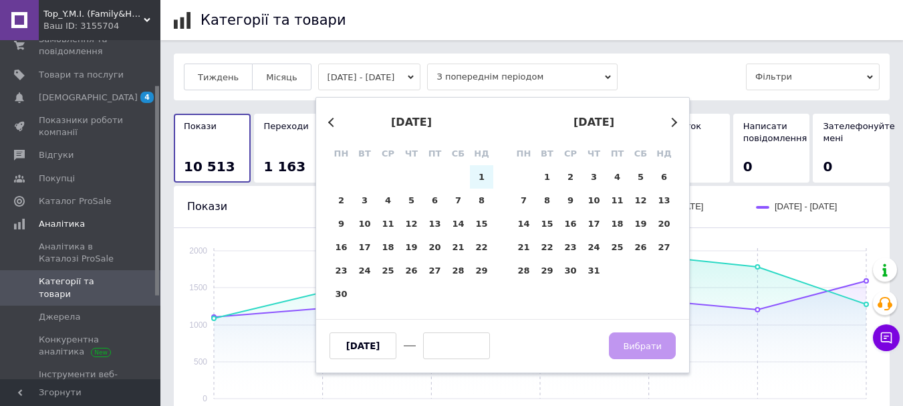
click at [675, 124] on button "Next Month" at bounding box center [672, 122] width 9 height 9
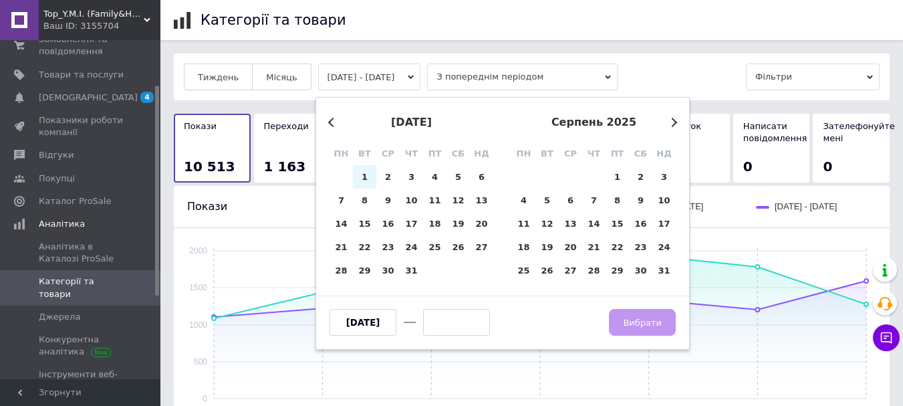
click at [675, 124] on button "Next Month" at bounding box center [672, 122] width 9 height 9
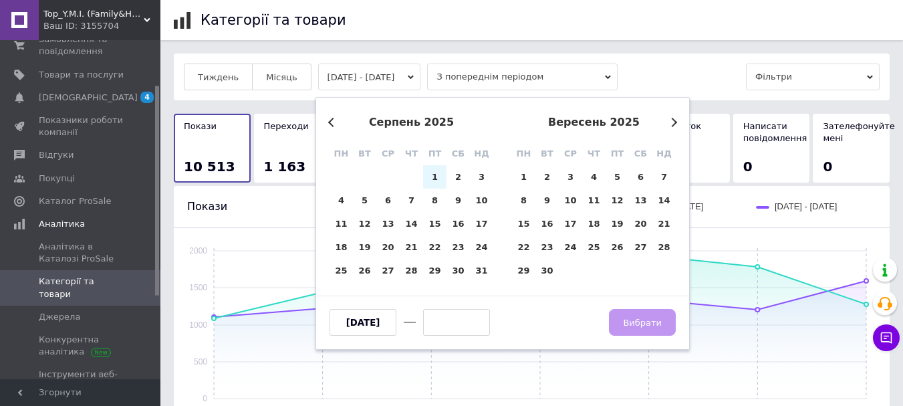
click at [675, 124] on button "Next Month" at bounding box center [672, 122] width 9 height 9
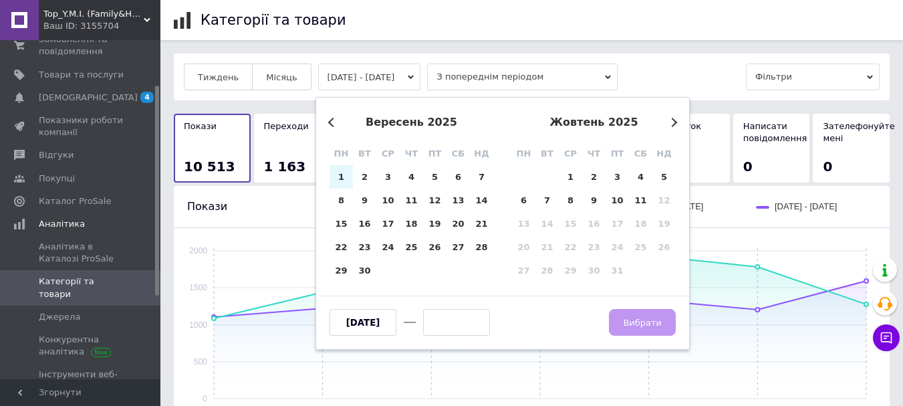
click at [675, 124] on button "Next Month" at bounding box center [672, 122] width 9 height 9
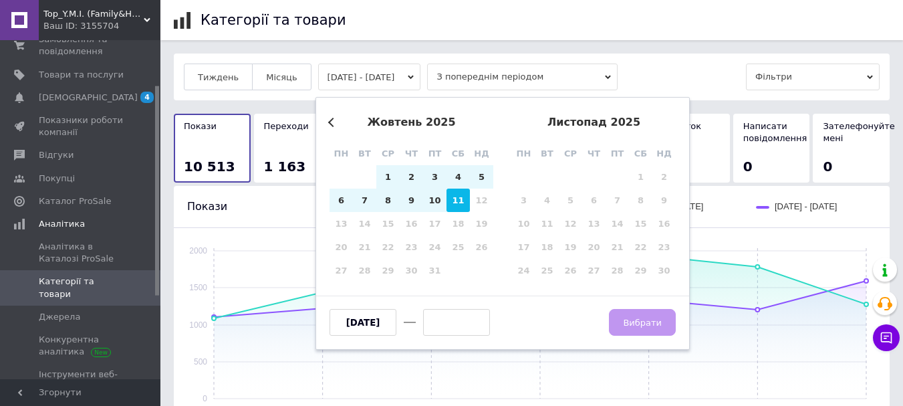
click at [462, 198] on div "11" at bounding box center [457, 199] width 23 height 23
type input "[DATE]"
click at [642, 323] on span "Вибрати" at bounding box center [642, 322] width 39 height 10
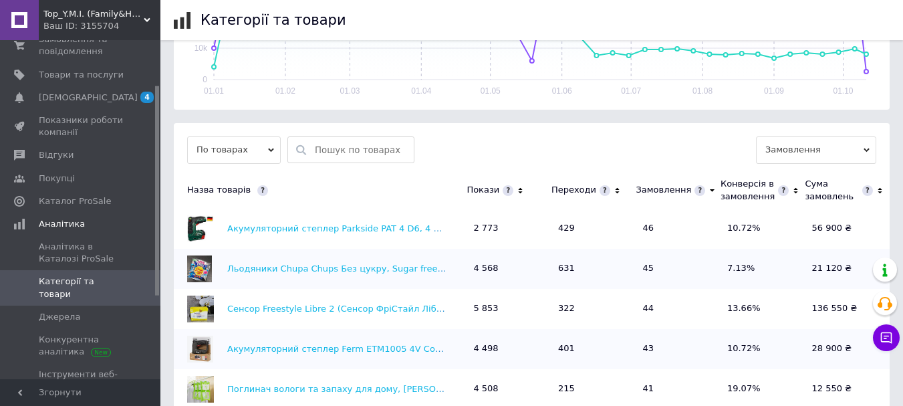
scroll to position [480, 0]
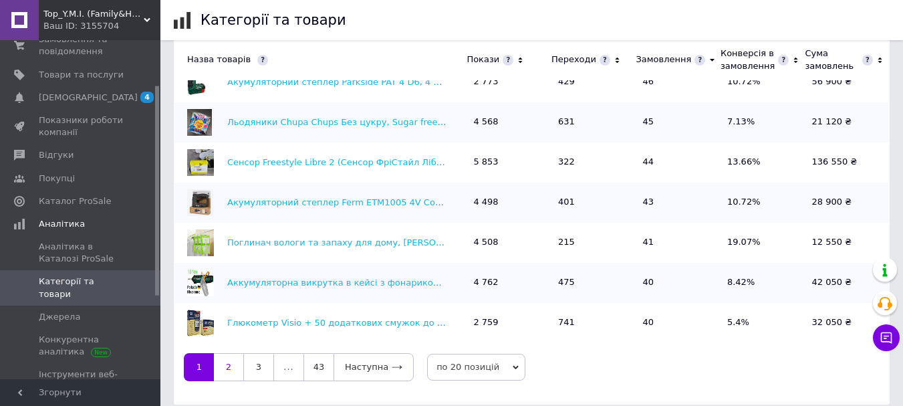
click at [228, 354] on link "2" at bounding box center [228, 367] width 29 height 28
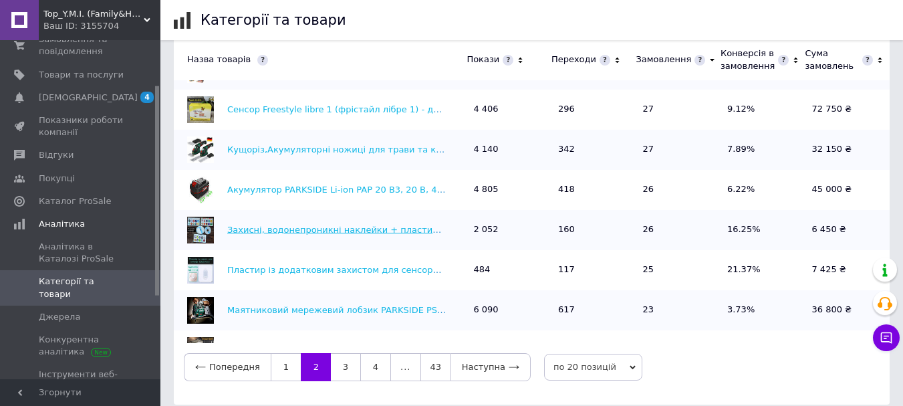
scroll to position [523, 0]
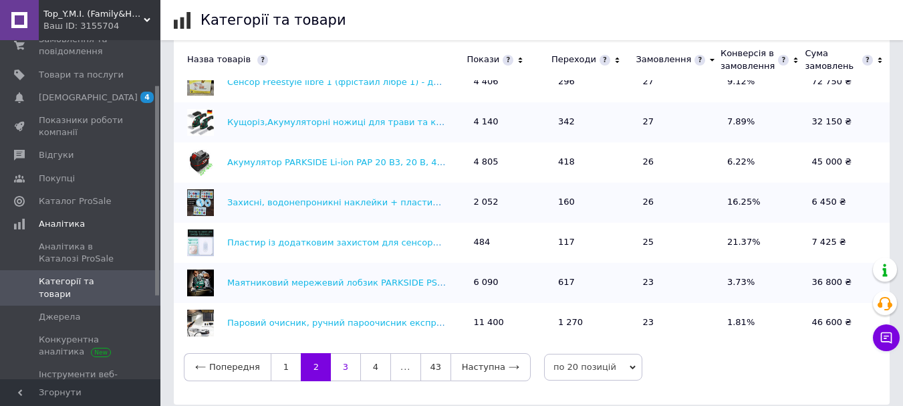
click at [347, 358] on link "3" at bounding box center [345, 367] width 29 height 28
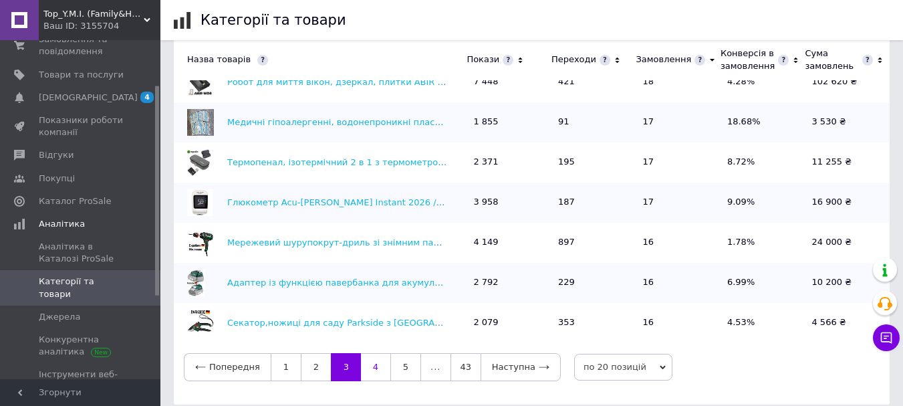
click at [372, 356] on link "4" at bounding box center [375, 367] width 29 height 28
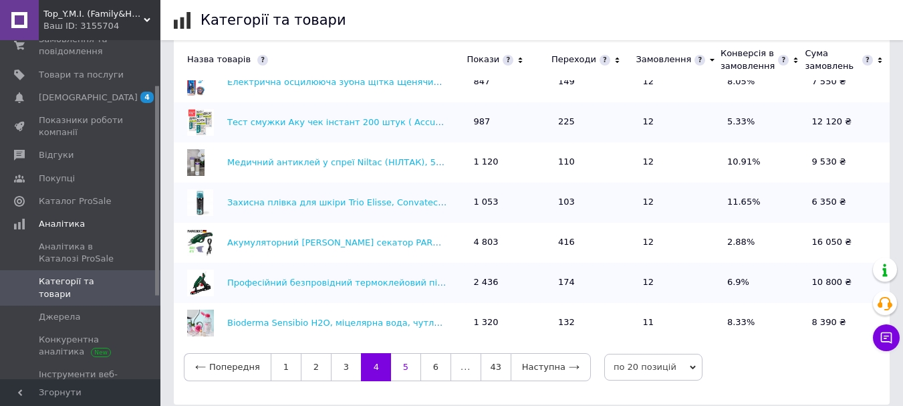
click at [410, 365] on link "5" at bounding box center [405, 367] width 29 height 28
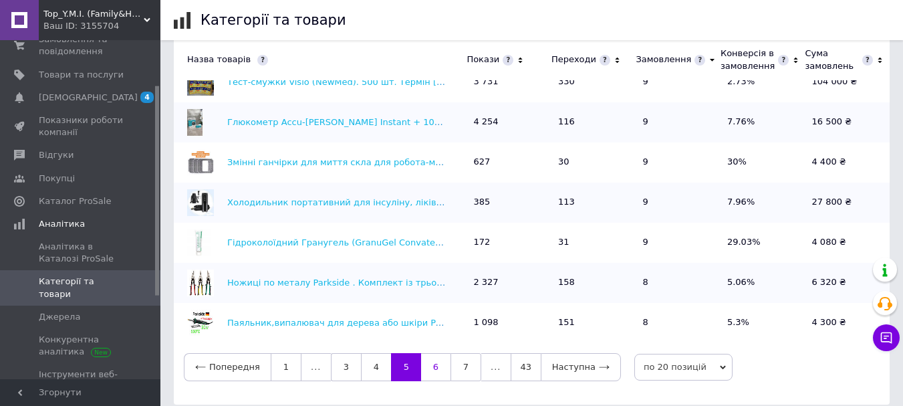
click at [432, 354] on link "6" at bounding box center [435, 367] width 29 height 28
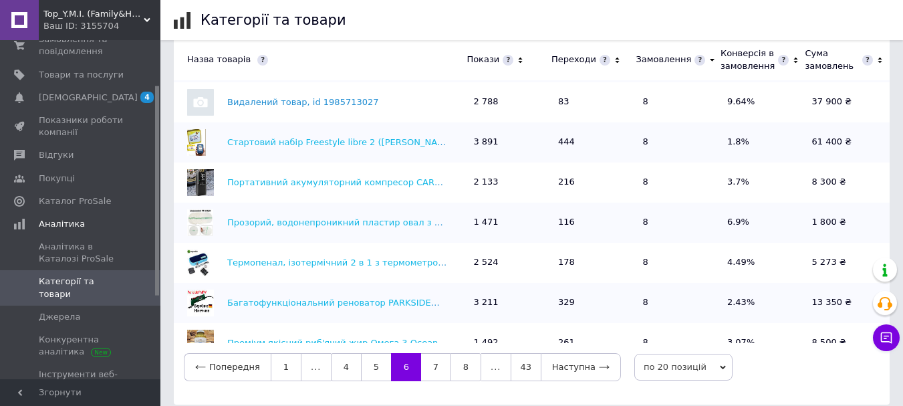
scroll to position [0, 0]
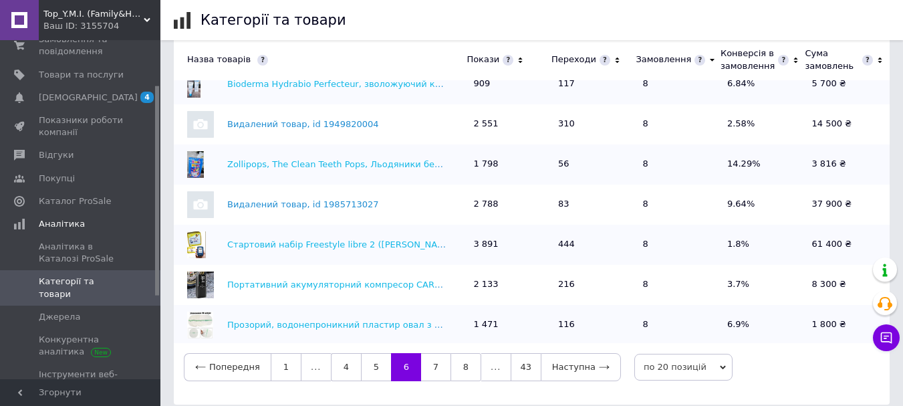
drag, startPoint x: 282, startPoint y: 144, endPoint x: 382, endPoint y: 114, distance: 104.6
click at [382, 114] on div "Видалений товар, id 1949820004" at bounding box center [317, 124] width 286 height 27
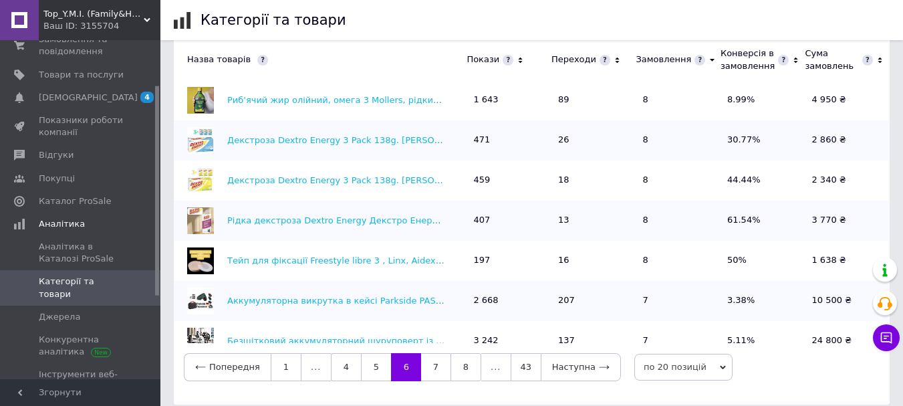
scroll to position [523, 0]
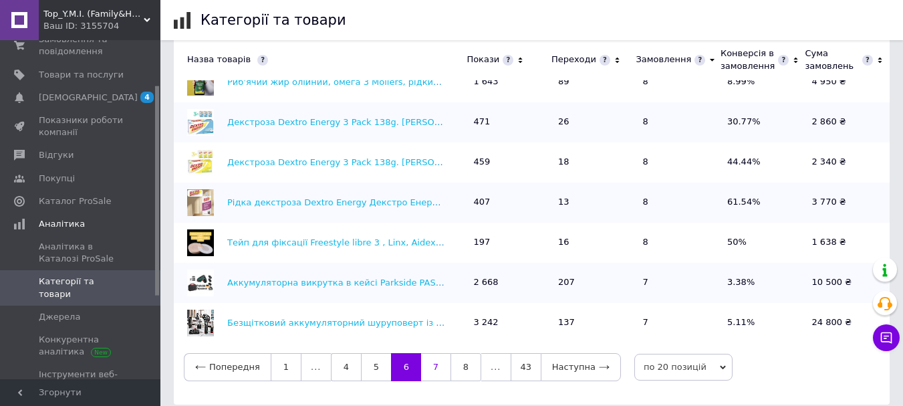
click at [433, 358] on link "7" at bounding box center [435, 367] width 29 height 28
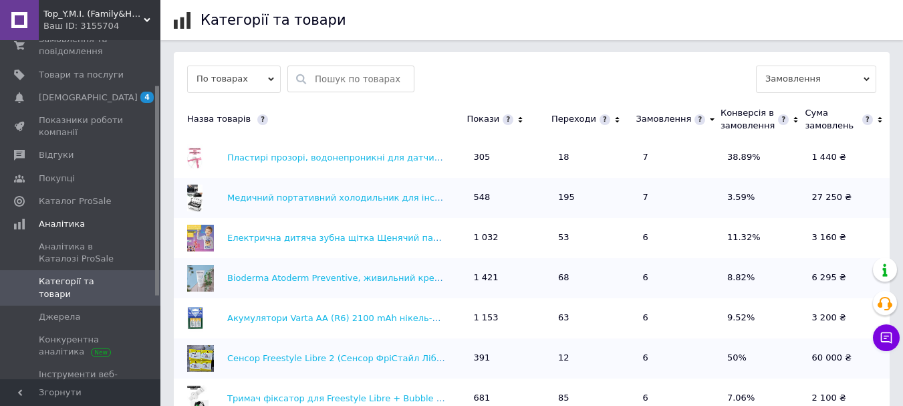
scroll to position [480, 0]
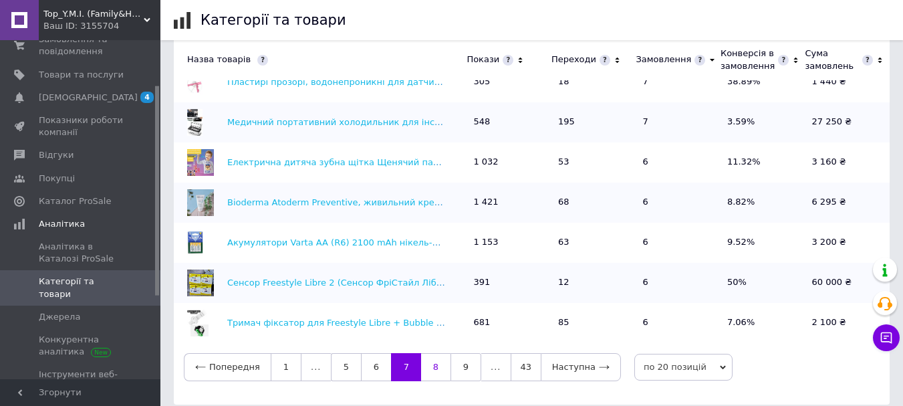
click at [432, 353] on link "8" at bounding box center [435, 367] width 29 height 28
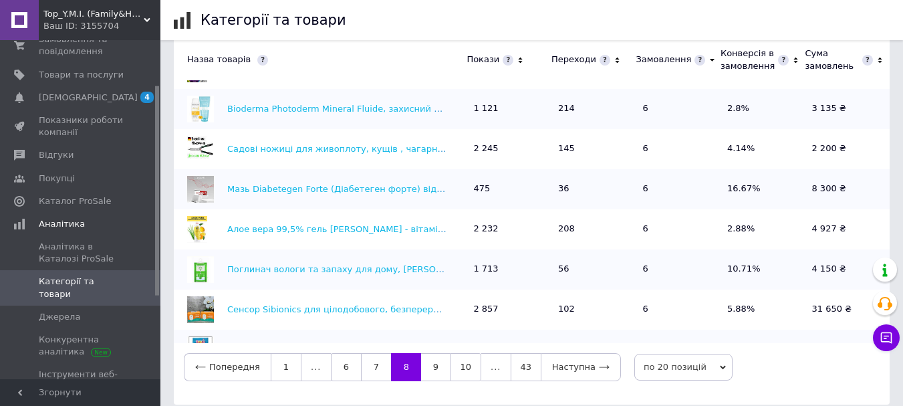
scroll to position [0, 0]
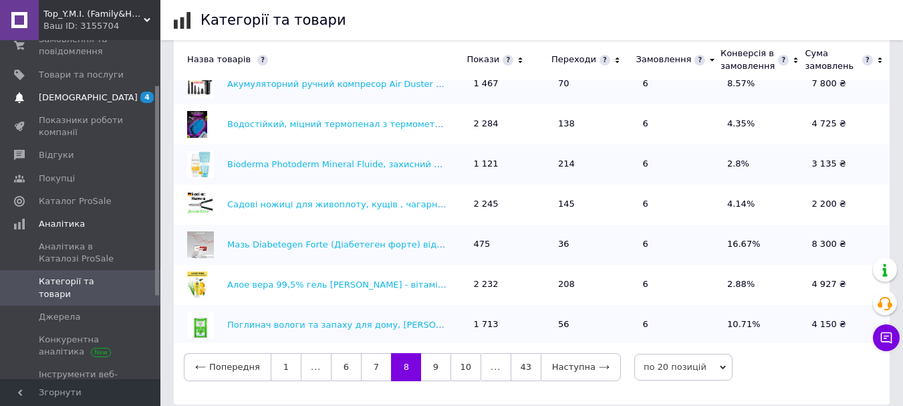
click at [78, 97] on span "[DEMOGRAPHIC_DATA]" at bounding box center [88, 98] width 99 height 12
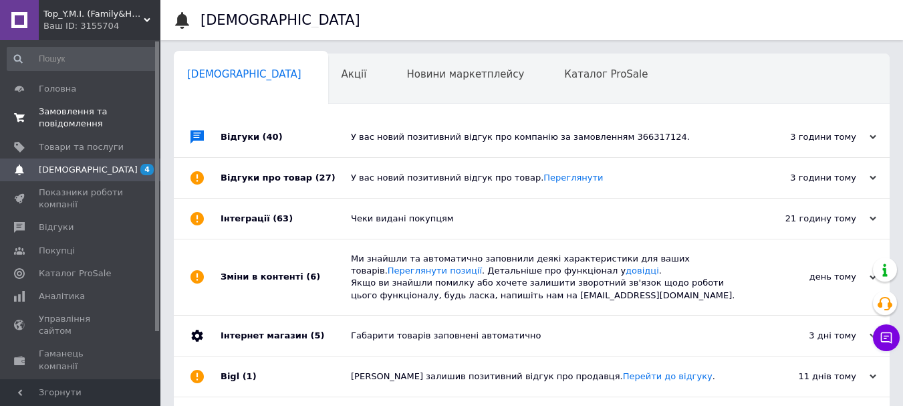
click at [72, 104] on link "Замовлення та повідомлення 0 0" at bounding box center [82, 117] width 164 height 35
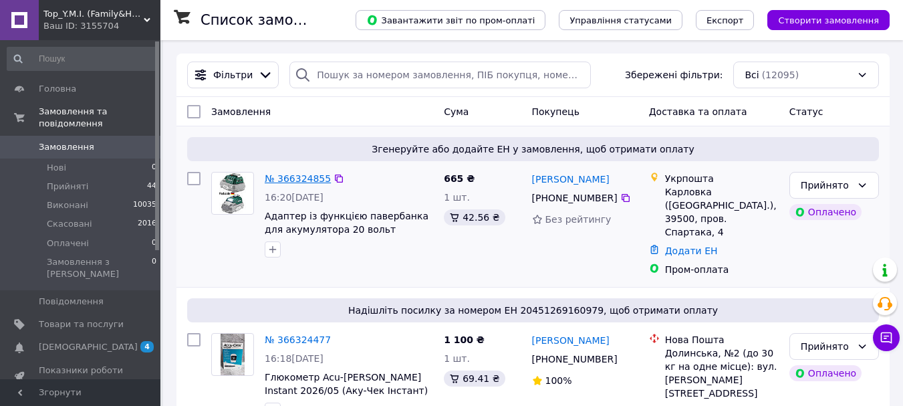
click at [290, 180] on link "№ 366324855" at bounding box center [298, 178] width 66 height 11
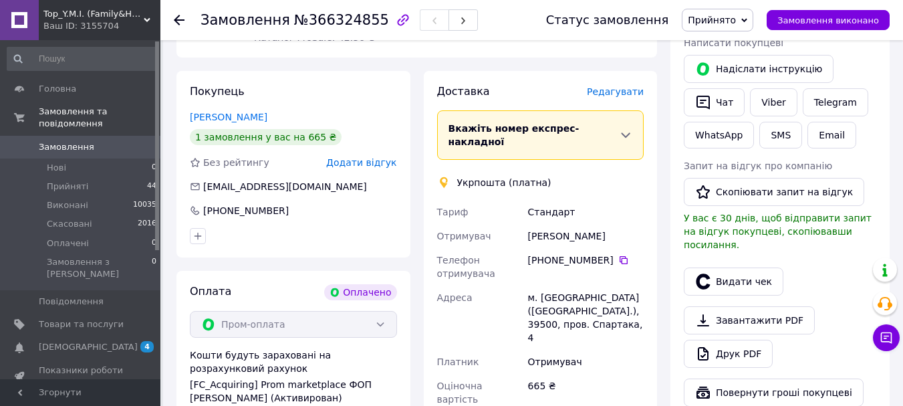
scroll to position [468, 0]
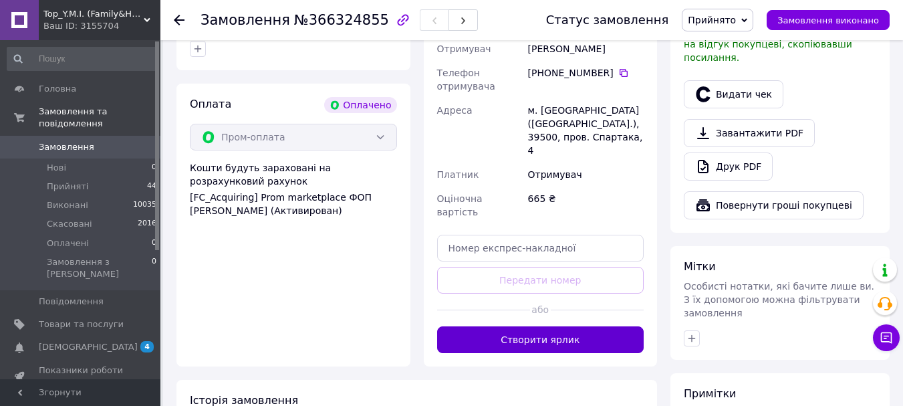
click at [548, 326] on button "Створити ярлик" at bounding box center [540, 339] width 207 height 27
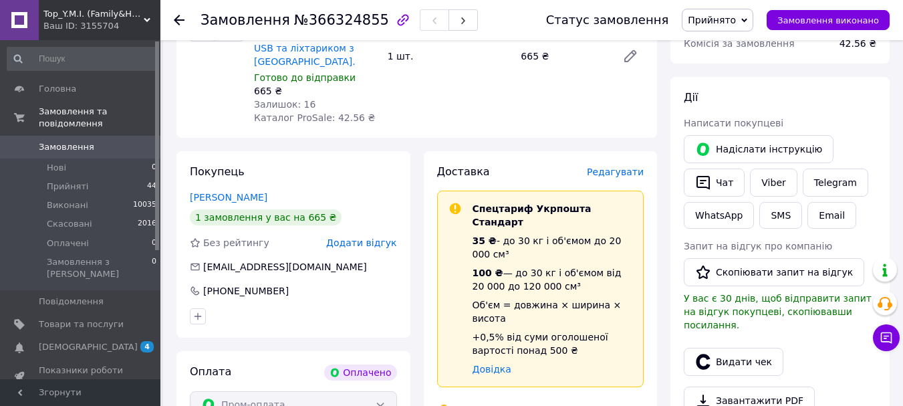
scroll to position [0, 0]
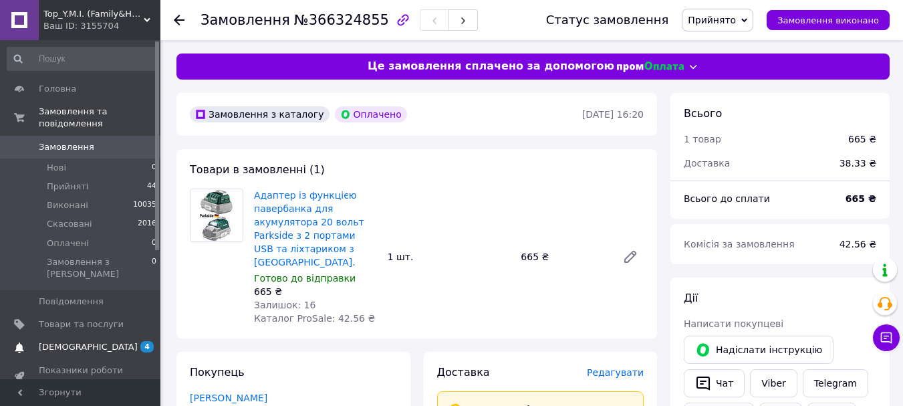
click at [76, 341] on span "[DEMOGRAPHIC_DATA]" at bounding box center [88, 347] width 99 height 12
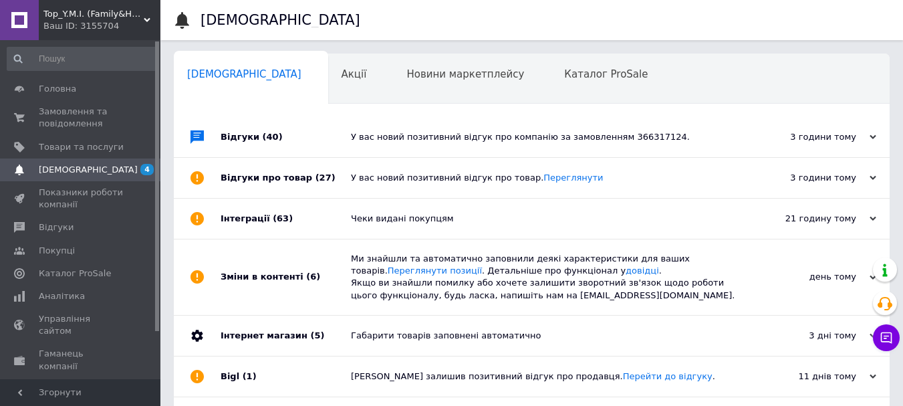
click at [865, 141] on div "3 години тому" at bounding box center [809, 137] width 134 height 12
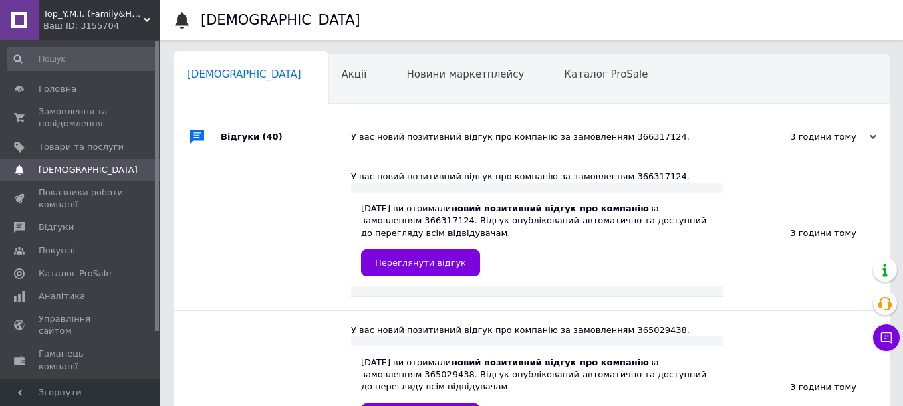
click at [865, 144] on div "3 години тому [DATE]" at bounding box center [815, 137] width 147 height 40
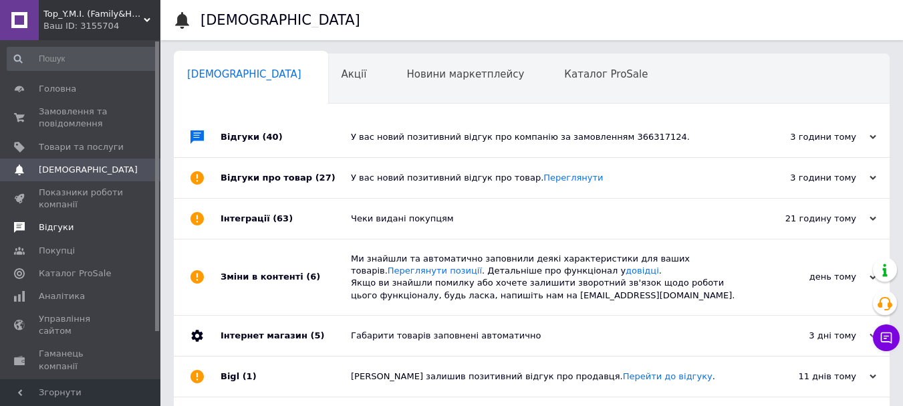
click at [65, 231] on span "Відгуки" at bounding box center [56, 227] width 35 height 12
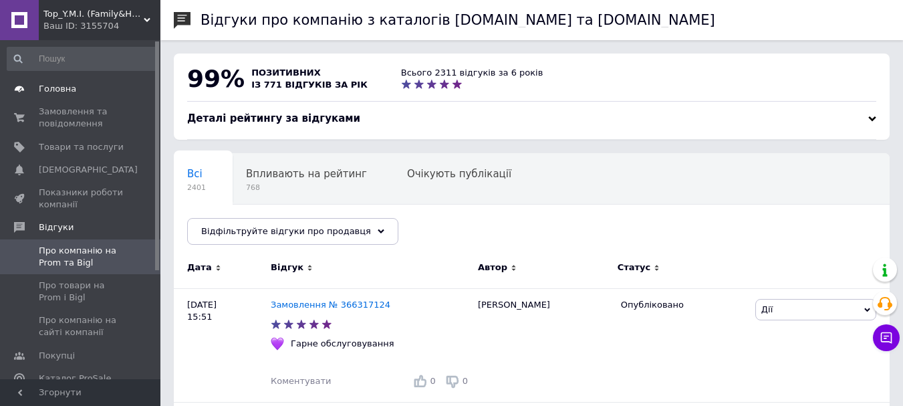
click at [60, 92] on span "Головна" at bounding box center [57, 89] width 37 height 12
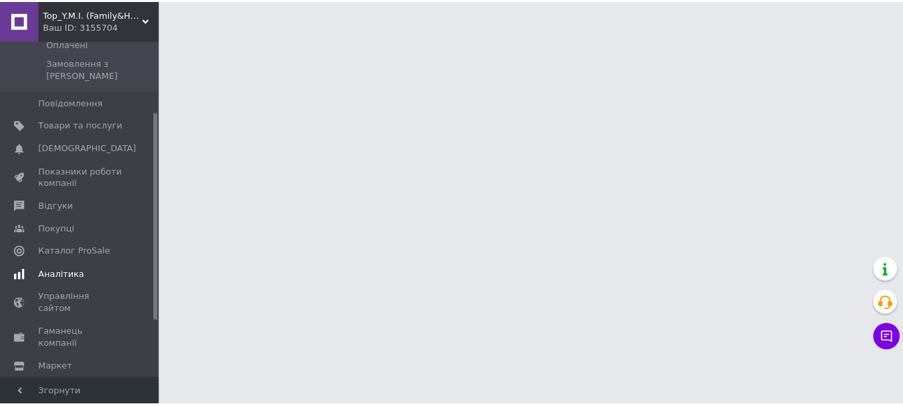
scroll to position [200, 0]
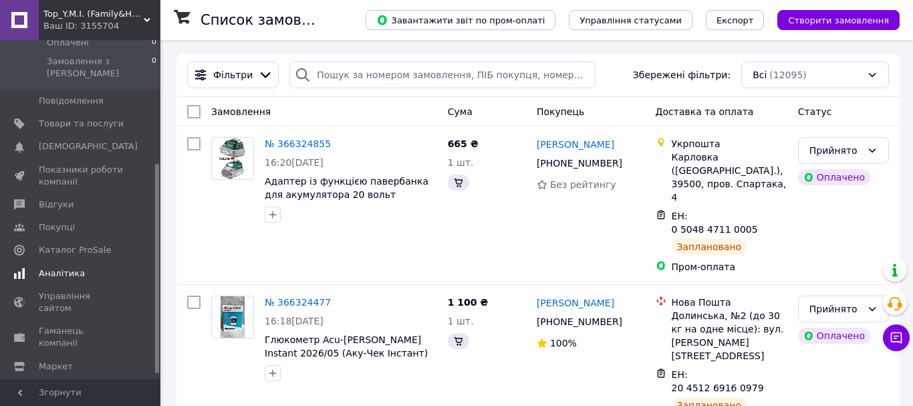
click at [69, 267] on span "Аналітика" at bounding box center [62, 273] width 46 height 12
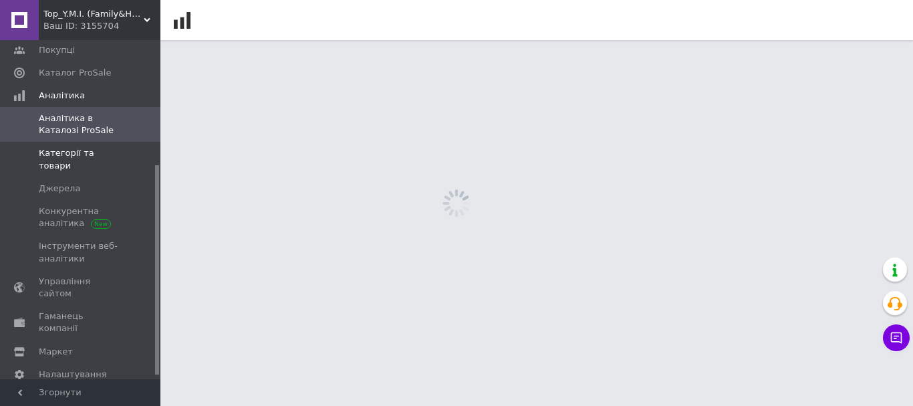
click at [93, 150] on span "Категорії та товари" at bounding box center [81, 159] width 85 height 24
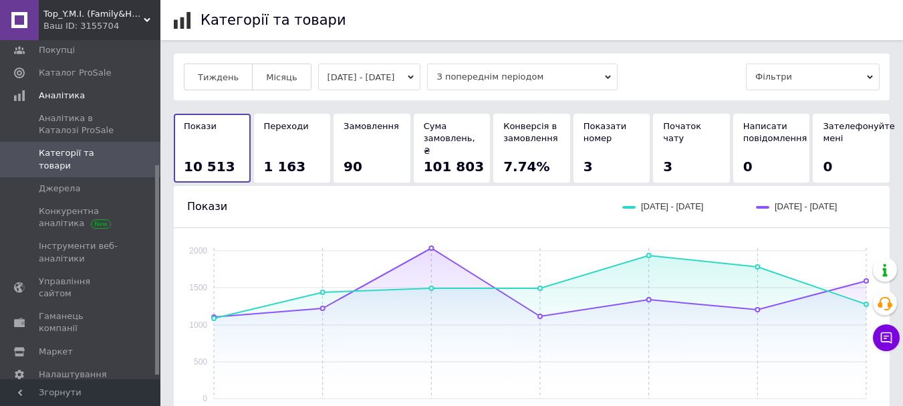
click at [368, 83] on button "[DATE] - [DATE]" at bounding box center [369, 76] width 103 height 27
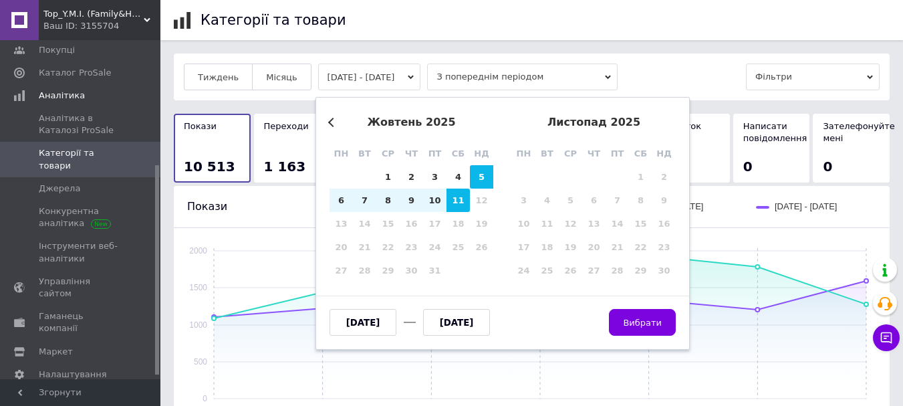
click at [331, 120] on button "Previous Month" at bounding box center [332, 122] width 9 height 9
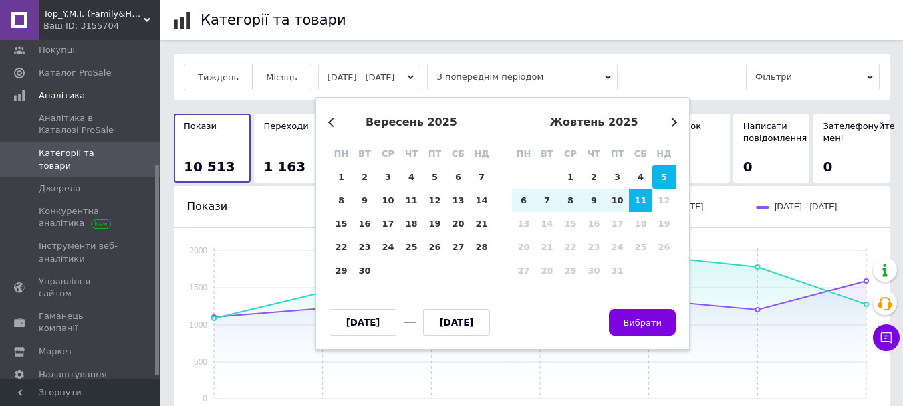
click at [331, 120] on button "Previous Month" at bounding box center [332, 122] width 9 height 9
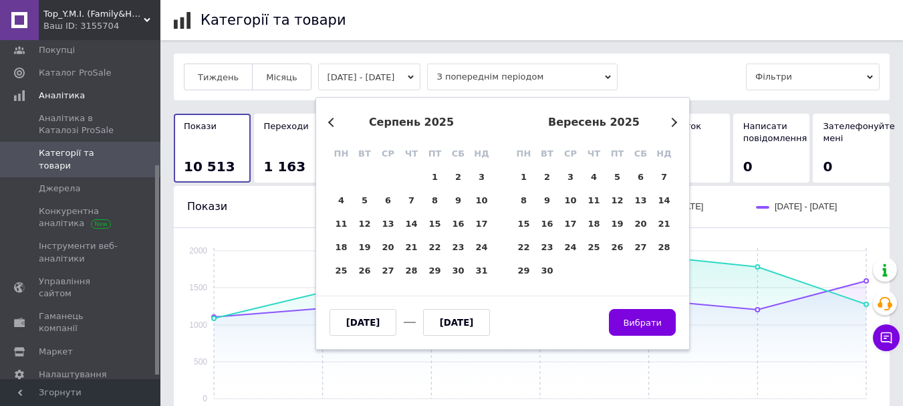
click at [331, 120] on button "Previous Month" at bounding box center [332, 122] width 9 height 9
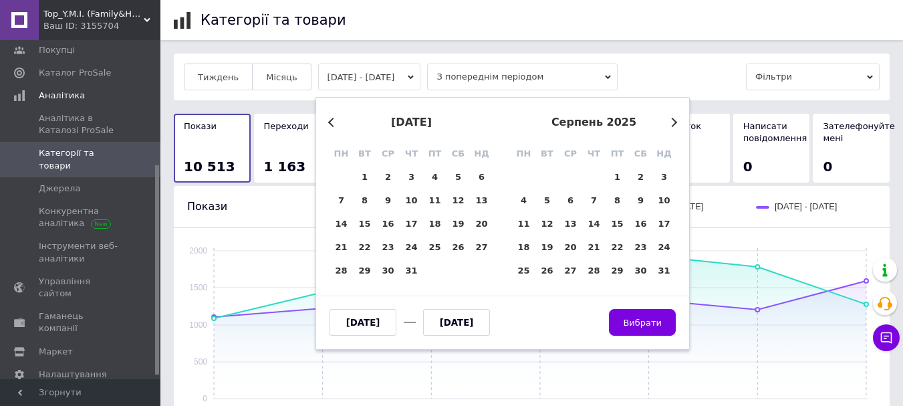
click at [331, 120] on button "Previous Month" at bounding box center [332, 122] width 9 height 9
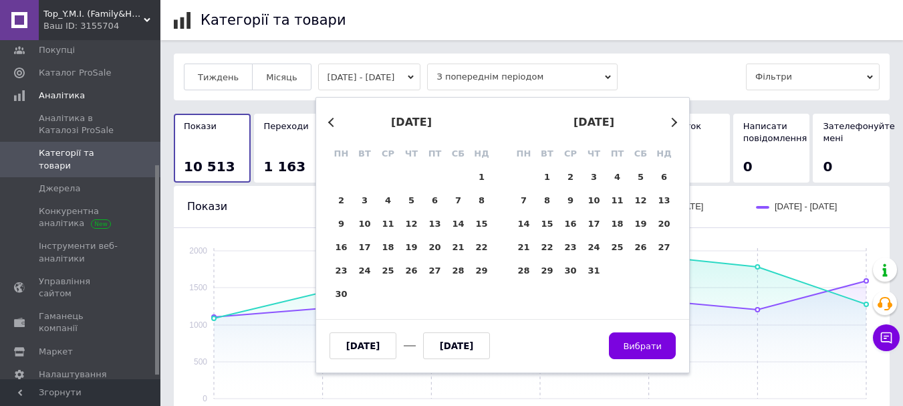
click at [331, 120] on button "Previous Month" at bounding box center [332, 122] width 9 height 9
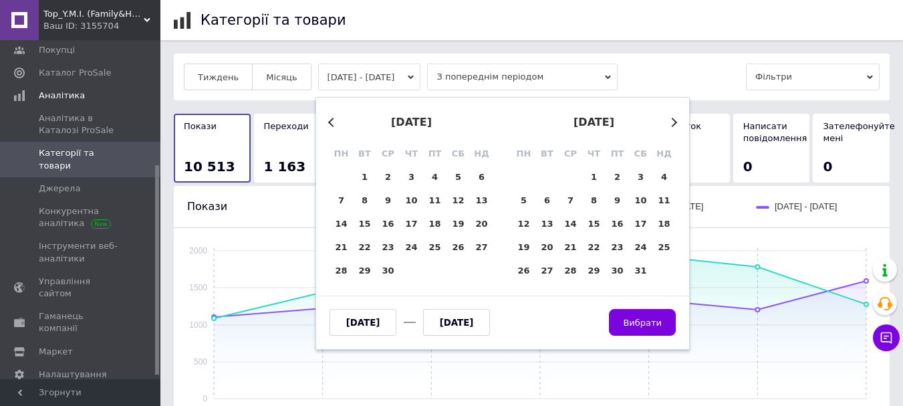
click at [331, 120] on button "Previous Month" at bounding box center [332, 122] width 9 height 9
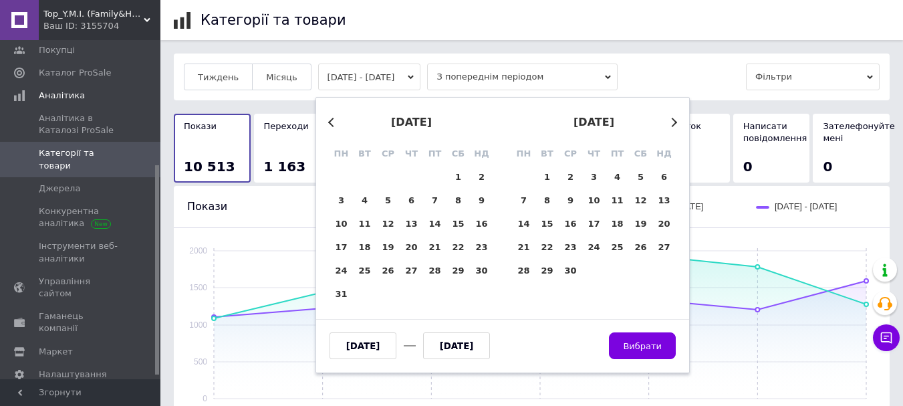
click at [331, 120] on button "Previous Month" at bounding box center [332, 122] width 9 height 9
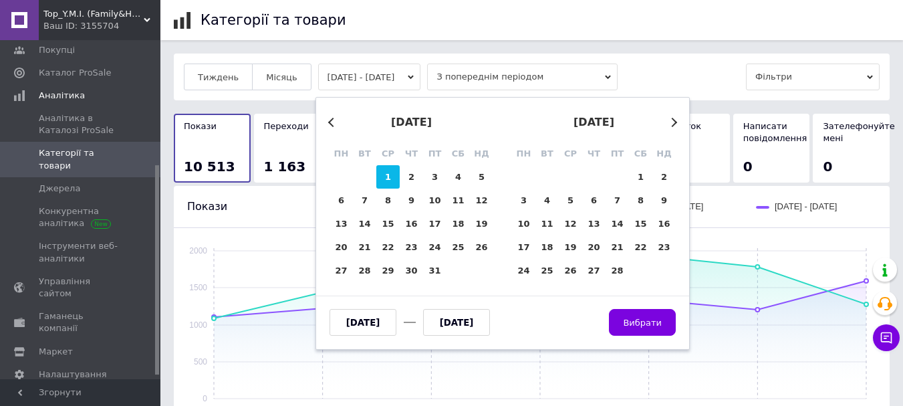
click at [382, 175] on div "1" at bounding box center [387, 176] width 23 height 23
type input "[DATE]"
click at [675, 121] on button "Next Month" at bounding box center [672, 122] width 9 height 9
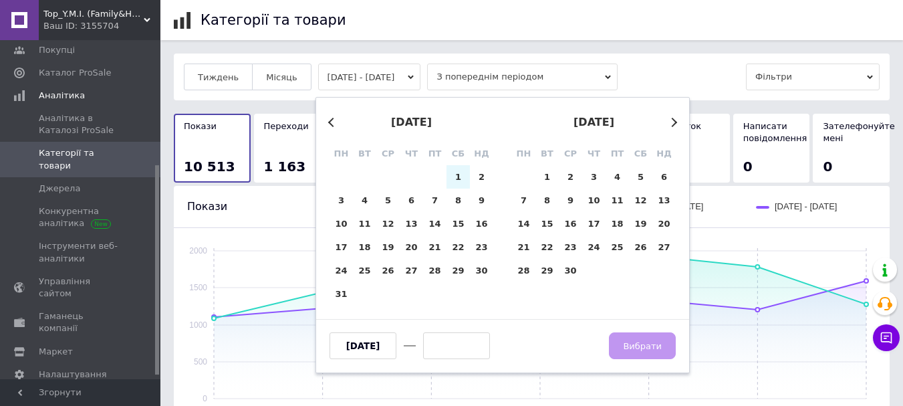
click at [675, 121] on button "Next Month" at bounding box center [672, 122] width 9 height 9
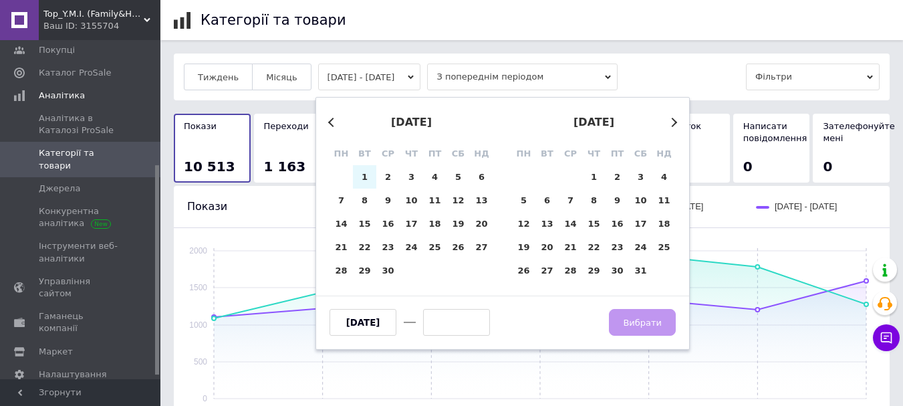
click at [675, 121] on button "Next Month" at bounding box center [672, 122] width 9 height 9
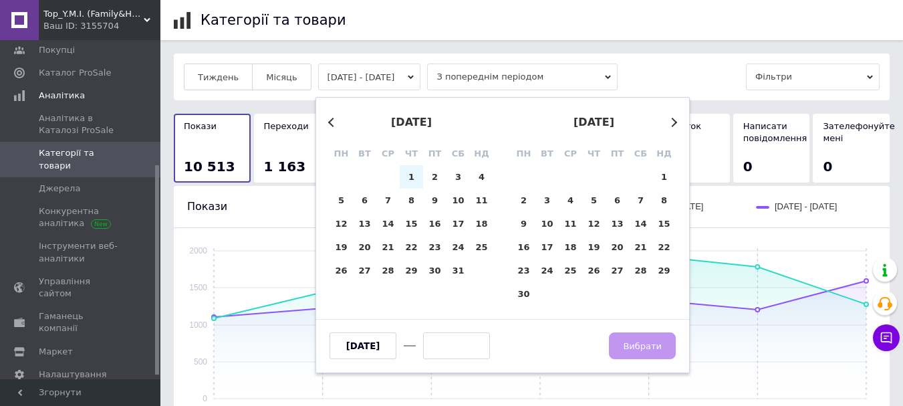
click at [675, 121] on button "Next Month" at bounding box center [672, 122] width 9 height 9
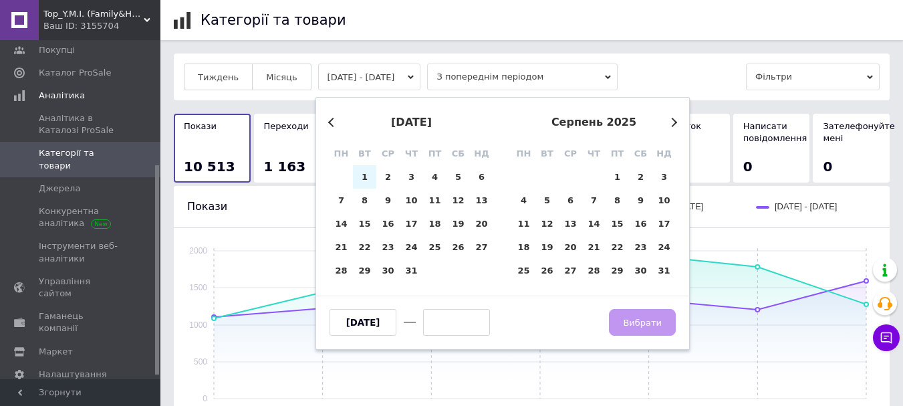
click at [675, 121] on button "Next Month" at bounding box center [672, 122] width 9 height 9
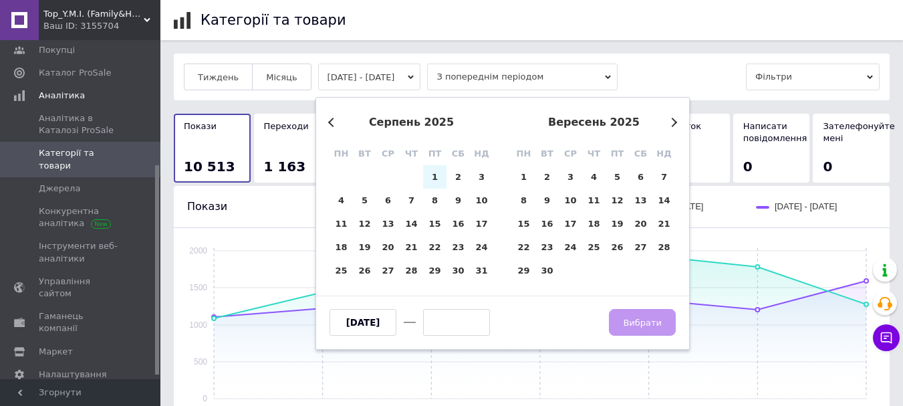
click at [675, 121] on button "Next Month" at bounding box center [672, 122] width 9 height 9
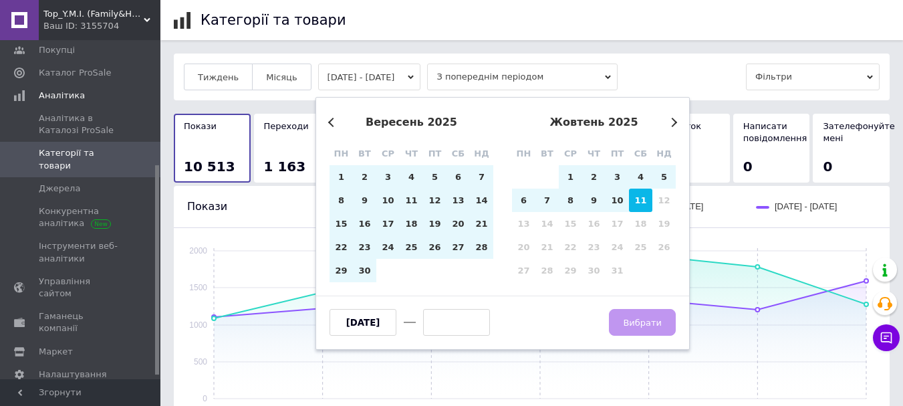
click at [644, 204] on div "11" at bounding box center [640, 199] width 23 height 23
type input "[DATE]"
click at [643, 325] on span "Вибрати" at bounding box center [642, 322] width 39 height 10
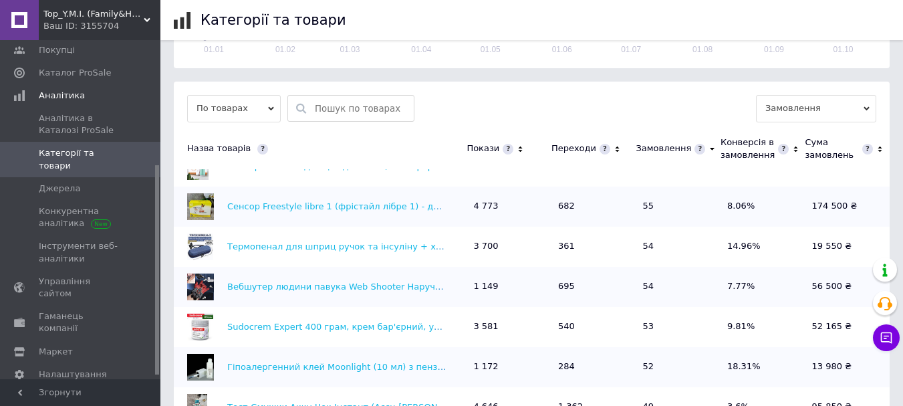
scroll to position [267, 0]
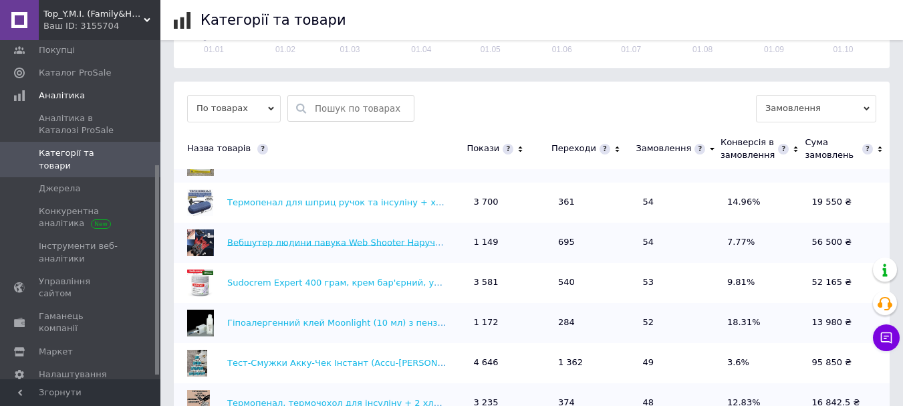
click at [295, 237] on link "Вебшутер людини павука Web Shooter Наручний іграшковий мотузковий пусковий меха…" at bounding box center [466, 242] width 478 height 10
